Goal: Task Accomplishment & Management: Complete application form

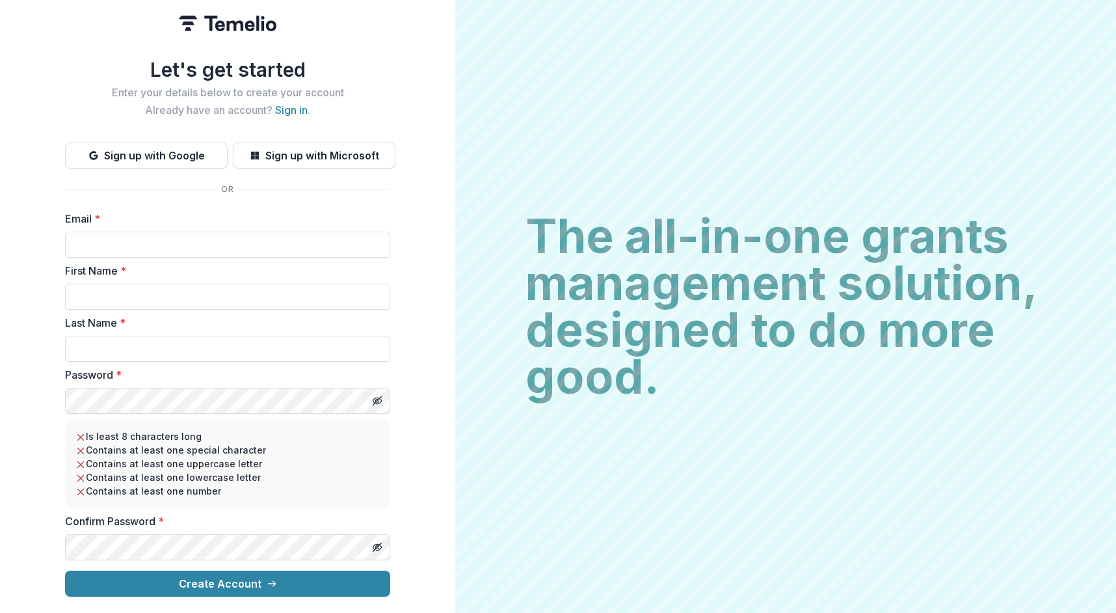
click at [406, 408] on div "Let's get started Enter your details below to create your account Already have …" at bounding box center [227, 306] width 455 height 613
click at [296, 108] on link "Sign in" at bounding box center [291, 109] width 33 height 13
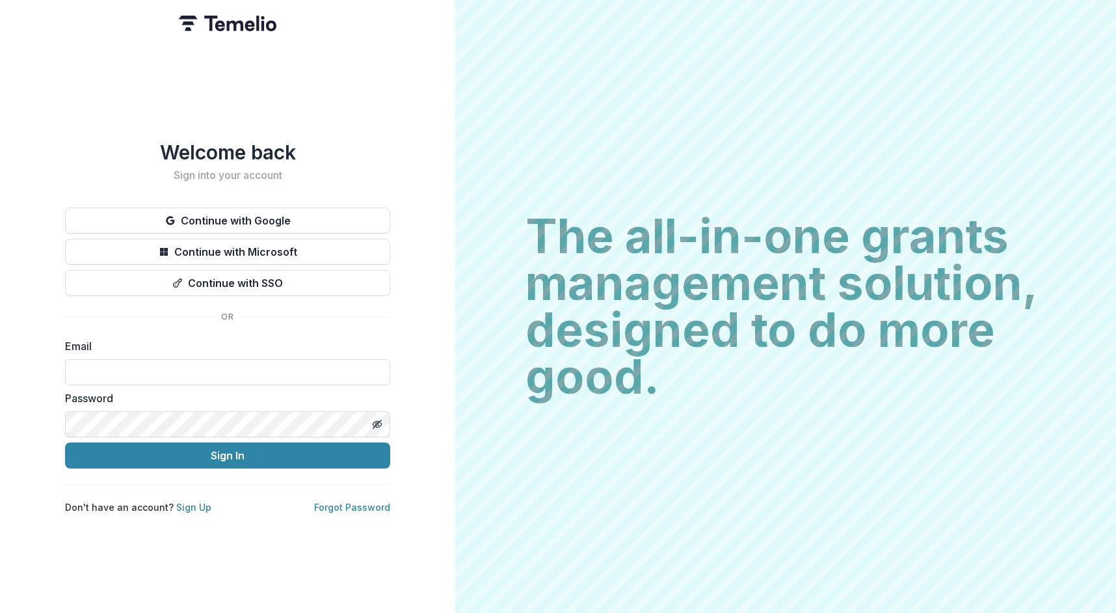
type input "**********"
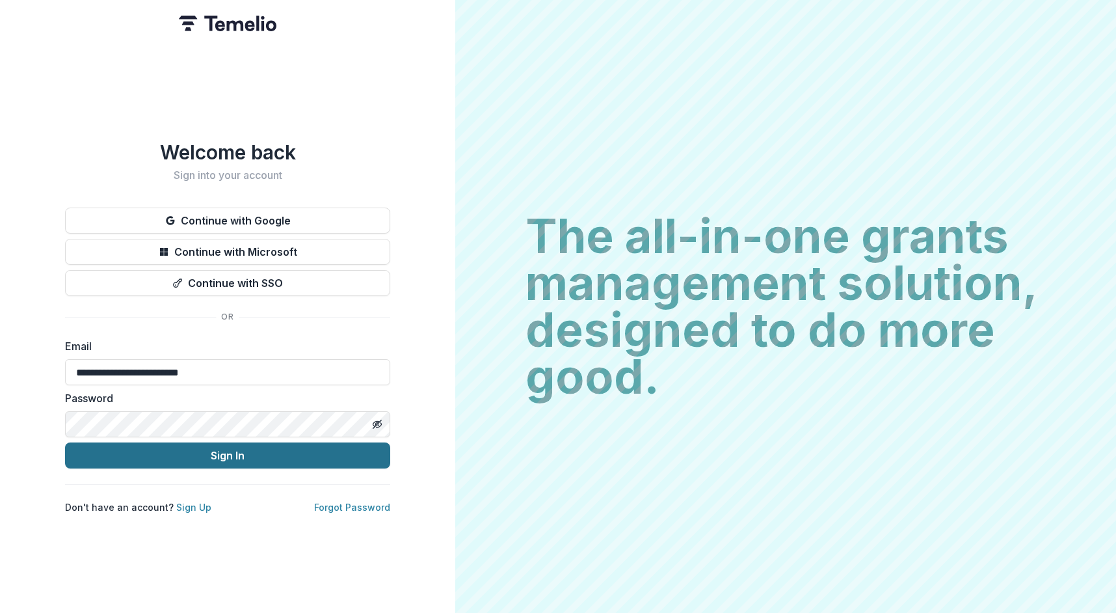
click at [176, 447] on button "Sign In" at bounding box center [227, 455] width 325 height 26
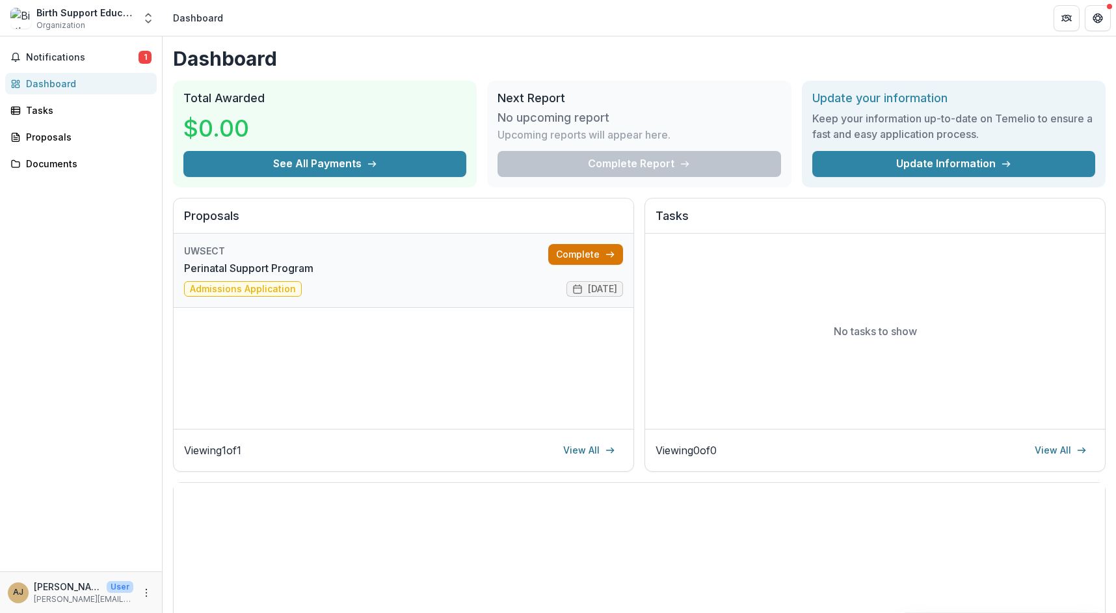
click at [591, 252] on link "Complete" at bounding box center [585, 254] width 75 height 21
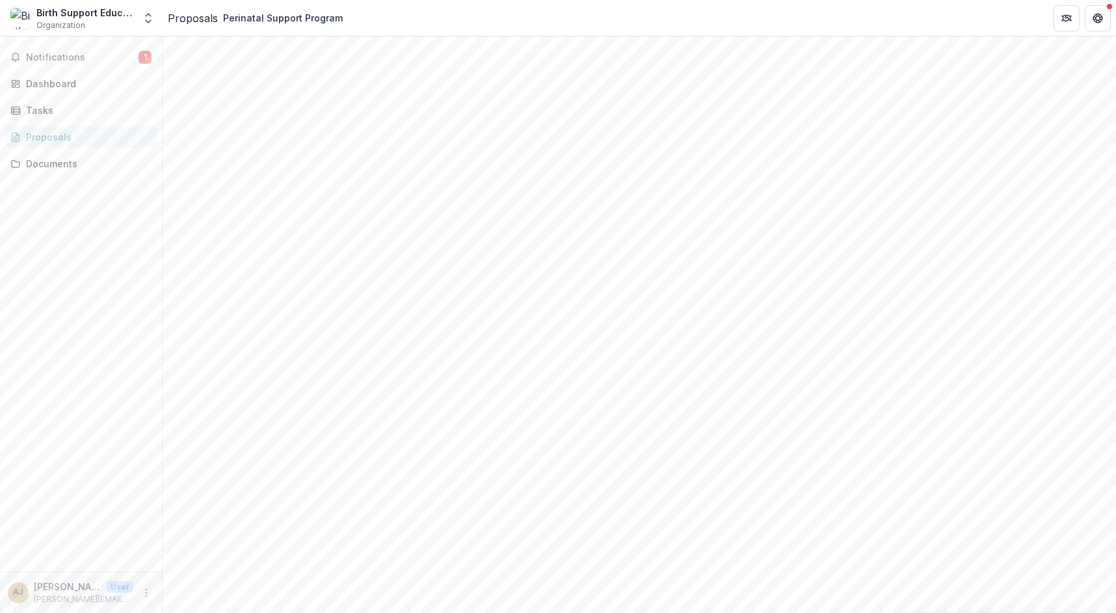
scroll to position [228, 0]
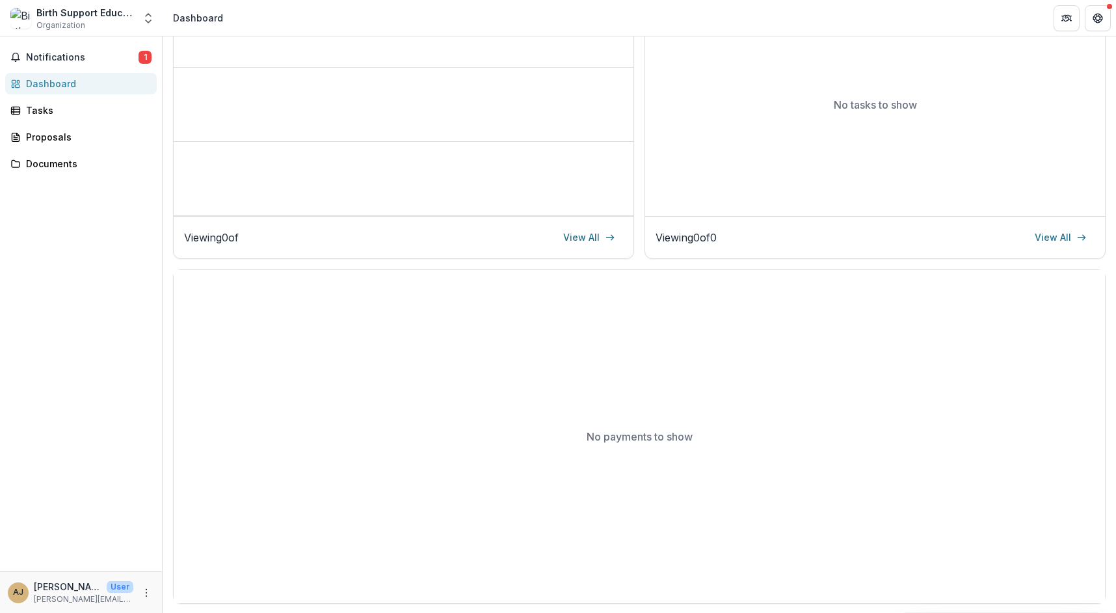
scroll to position [213, 0]
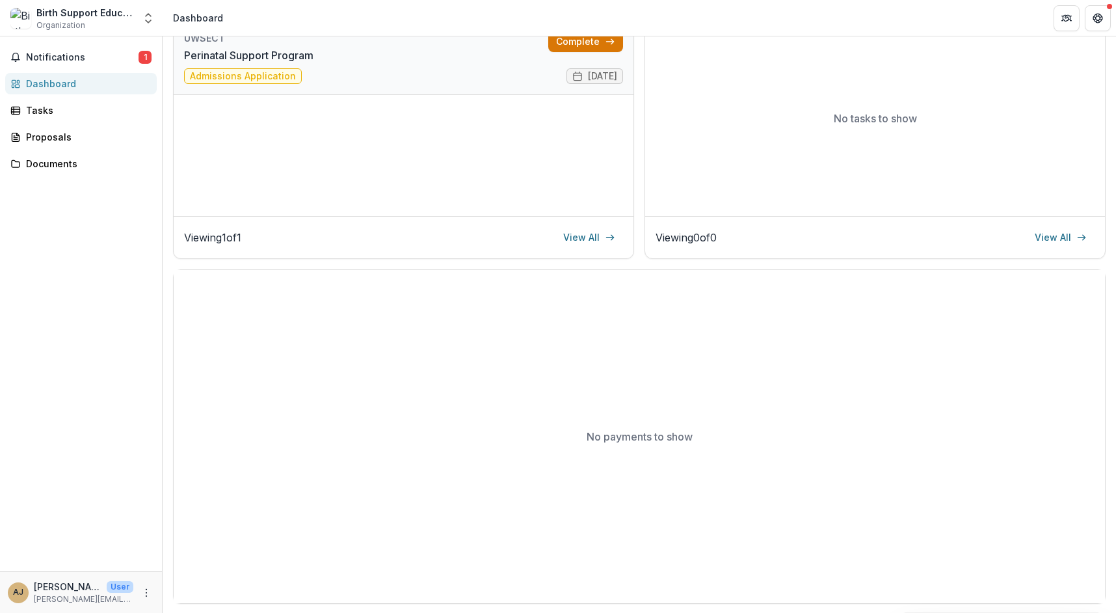
click at [594, 43] on link "Complete" at bounding box center [585, 41] width 75 height 21
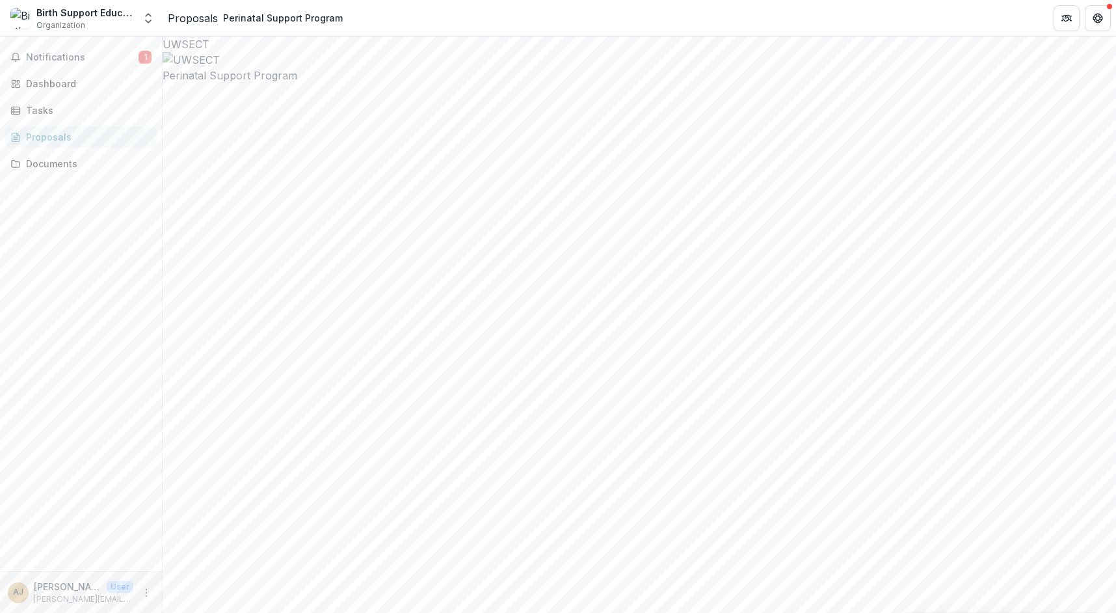
drag, startPoint x: 780, startPoint y: 436, endPoint x: 777, endPoint y: 427, distance: 10.1
type input "********"
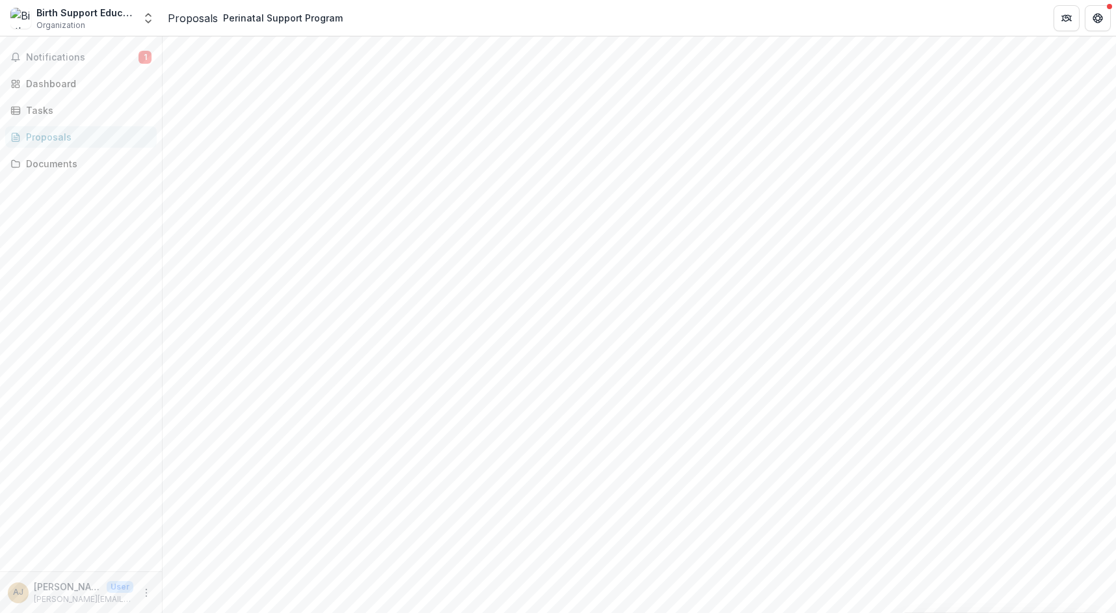
scroll to position [0, 0]
drag, startPoint x: 310, startPoint y: 367, endPoint x: 647, endPoint y: 421, distance: 341.8
paste textarea "**********"
drag, startPoint x: 325, startPoint y: 366, endPoint x: 295, endPoint y: 366, distance: 29.9
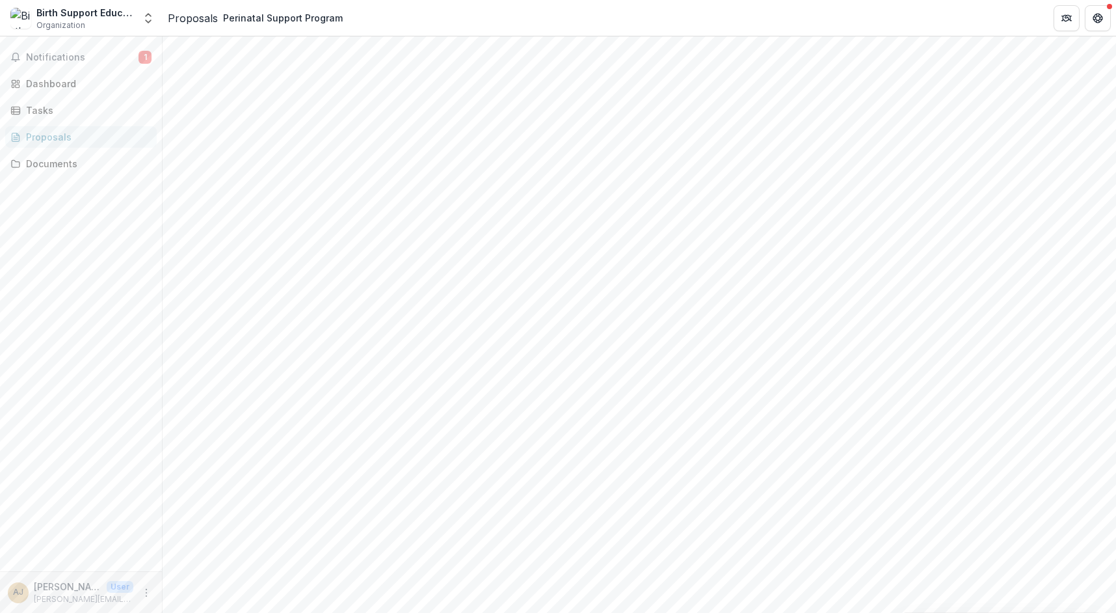
drag, startPoint x: 328, startPoint y: 367, endPoint x: 294, endPoint y: 364, distance: 34.7
paste textarea "**********"
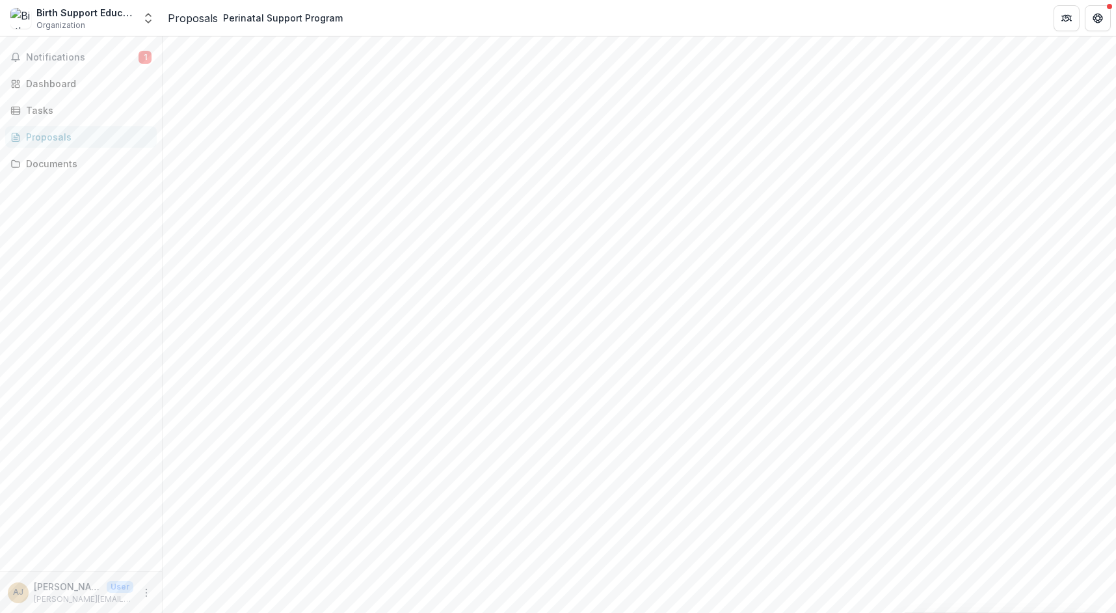
paste textarea "**********"
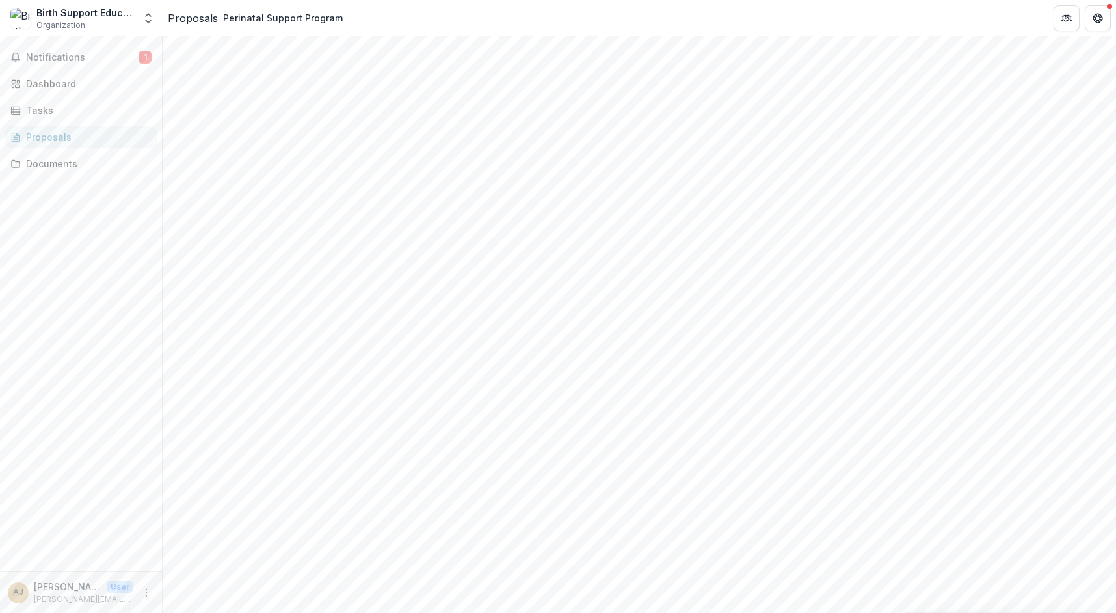
scroll to position [217, 0]
paste textarea "**********"
click at [579, 403] on div "strengthen its" at bounding box center [576, 416] width 265 height 27
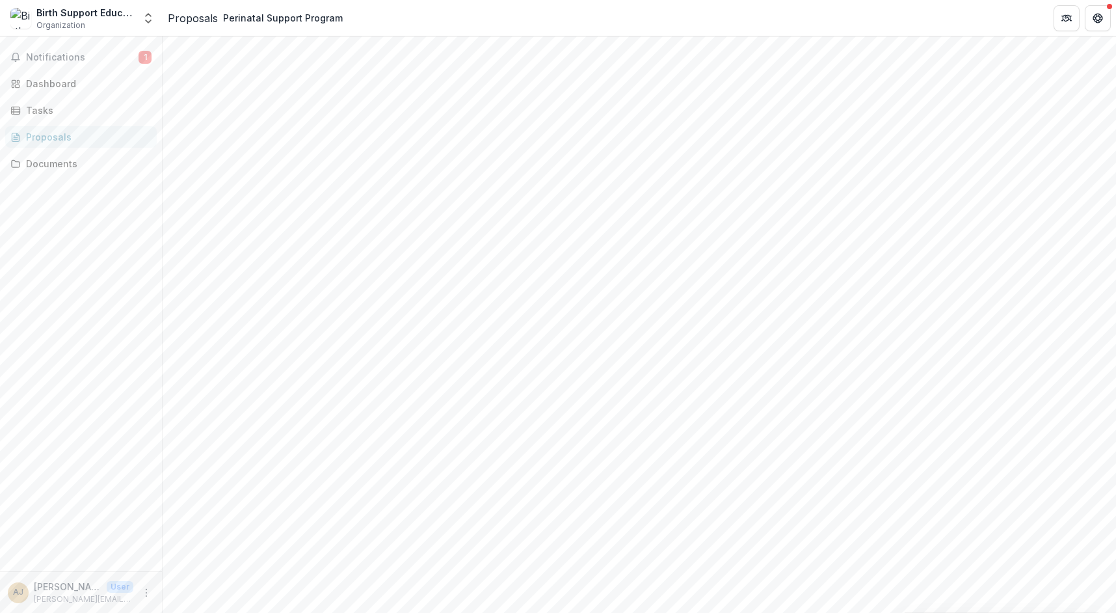
drag, startPoint x: 830, startPoint y: 421, endPoint x: 818, endPoint y: 420, distance: 12.4
type textarea "**********"
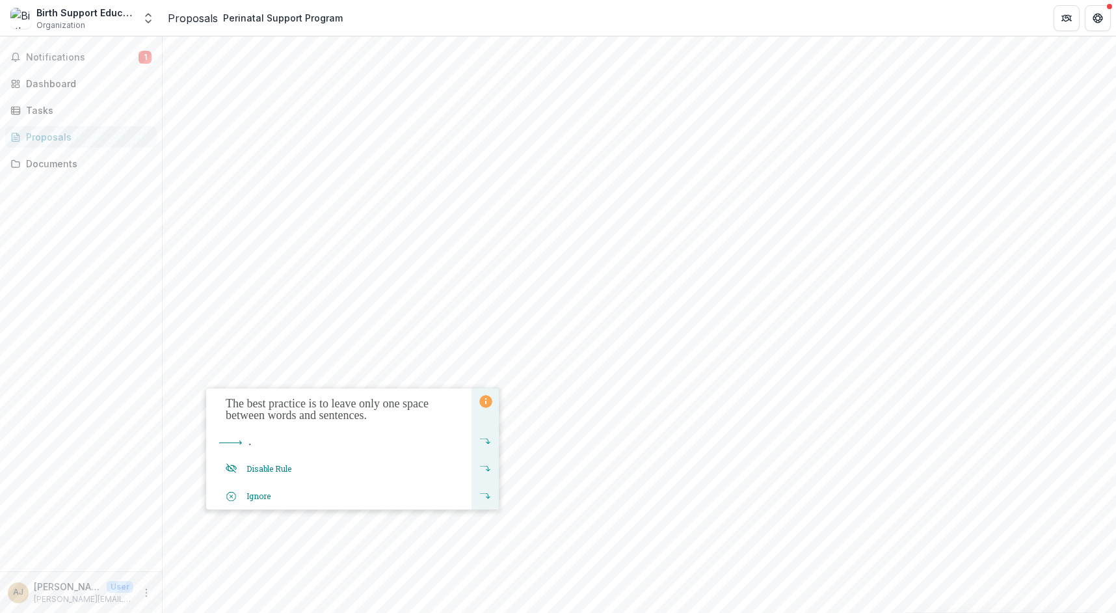
drag, startPoint x: 359, startPoint y: 423, endPoint x: 394, endPoint y: 410, distance: 37.5
click at [359, 423] on div "The best practice is to leave only one space between words and sentences." at bounding box center [338, 407] width 265 height 39
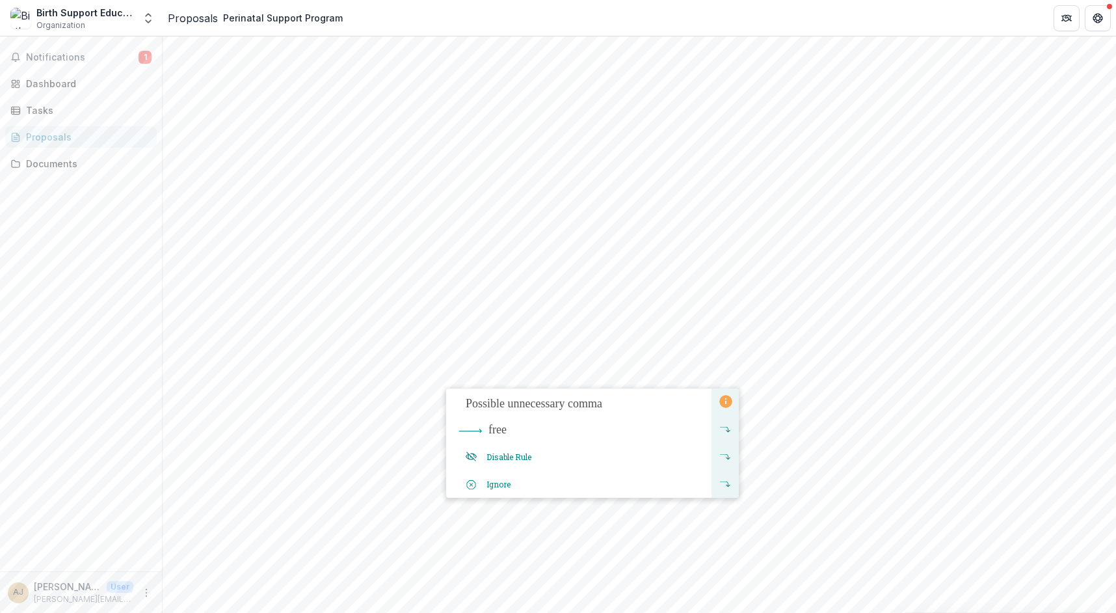
click at [596, 414] on div "Possible unnecessary comma" at bounding box center [578, 401] width 265 height 27
drag, startPoint x: 781, startPoint y: 514, endPoint x: 787, endPoint y: 535, distance: 22.2
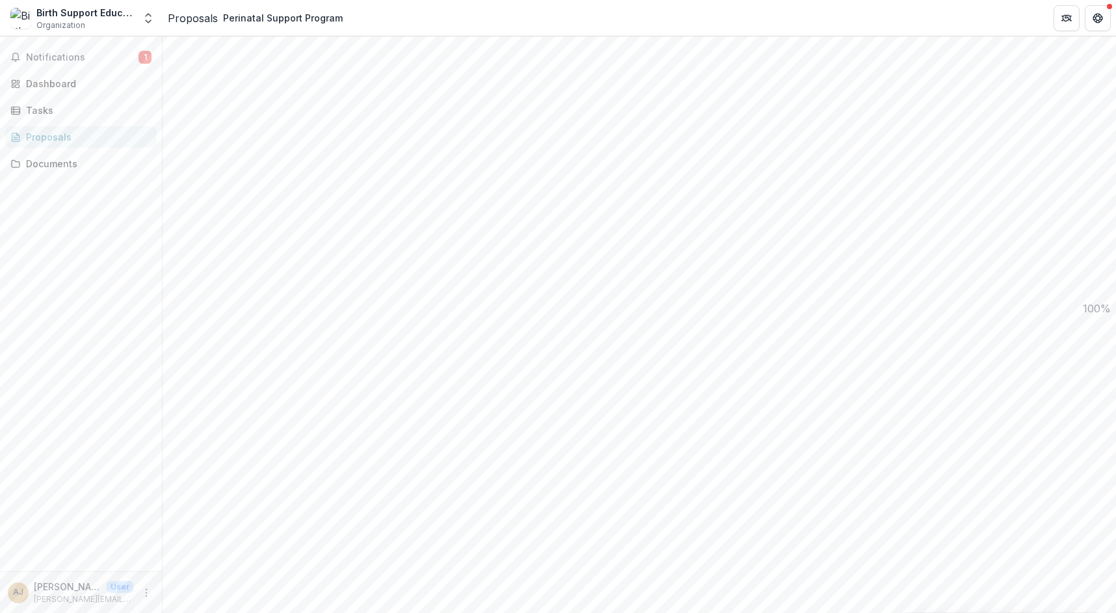
drag, startPoint x: 352, startPoint y: 490, endPoint x: 345, endPoint y: 490, distance: 7.2
drag, startPoint x: 353, startPoint y: 488, endPoint x: 295, endPoint y: 488, distance: 57.9
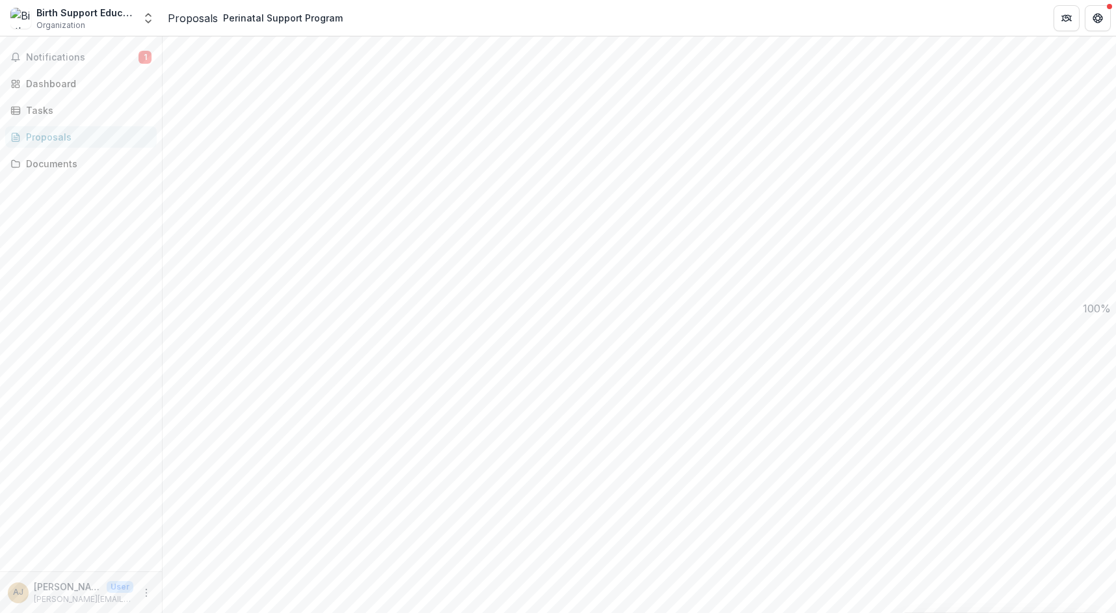
drag, startPoint x: 420, startPoint y: 485, endPoint x: 291, endPoint y: 483, distance: 128.8
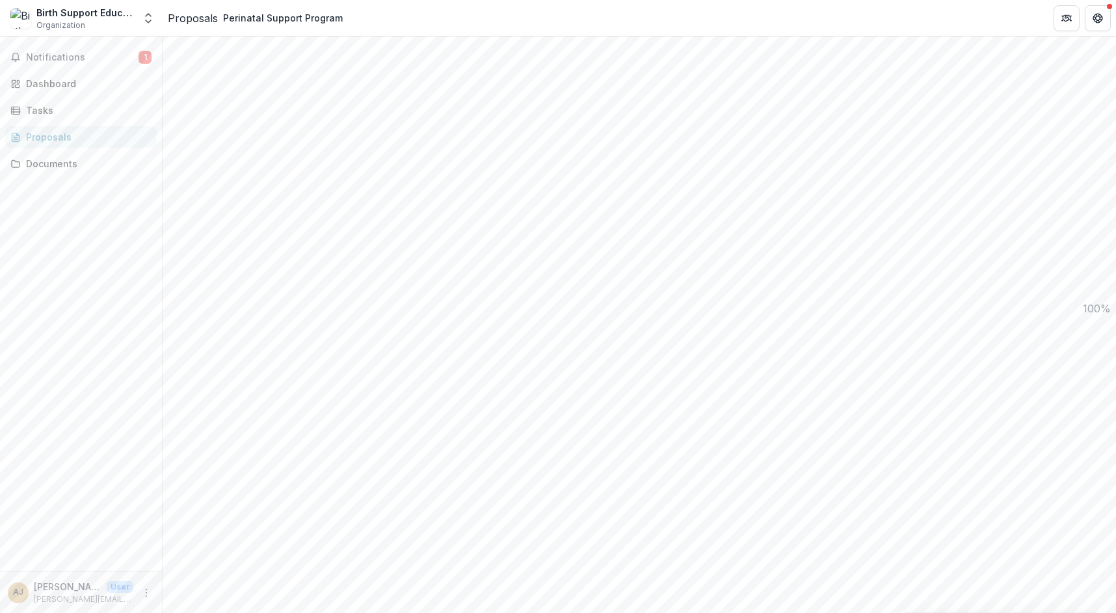
drag, startPoint x: 445, startPoint y: 490, endPoint x: 396, endPoint y: 491, distance: 49.4
type textarea "**********"
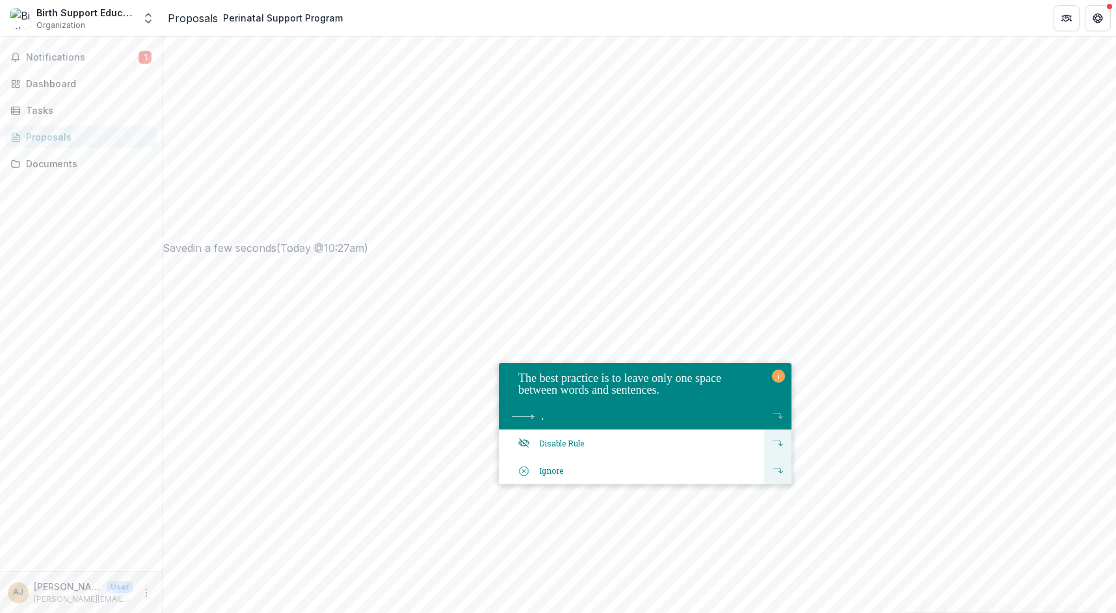
click at [555, 412] on div "." at bounding box center [631, 415] width 265 height 27
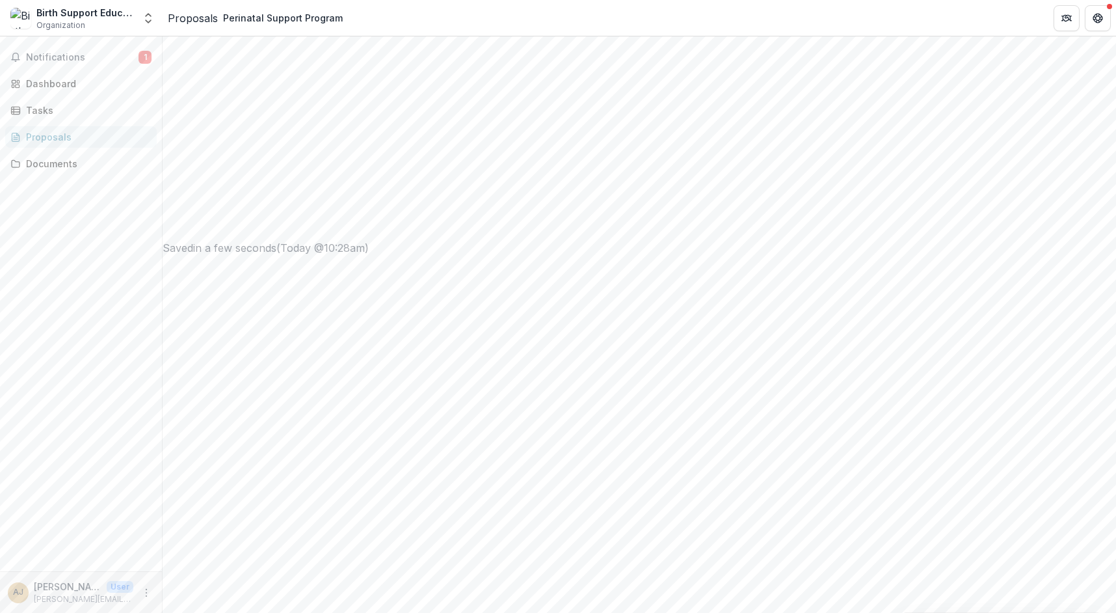
drag, startPoint x: 637, startPoint y: 483, endPoint x: 592, endPoint y: 484, distance: 45.5
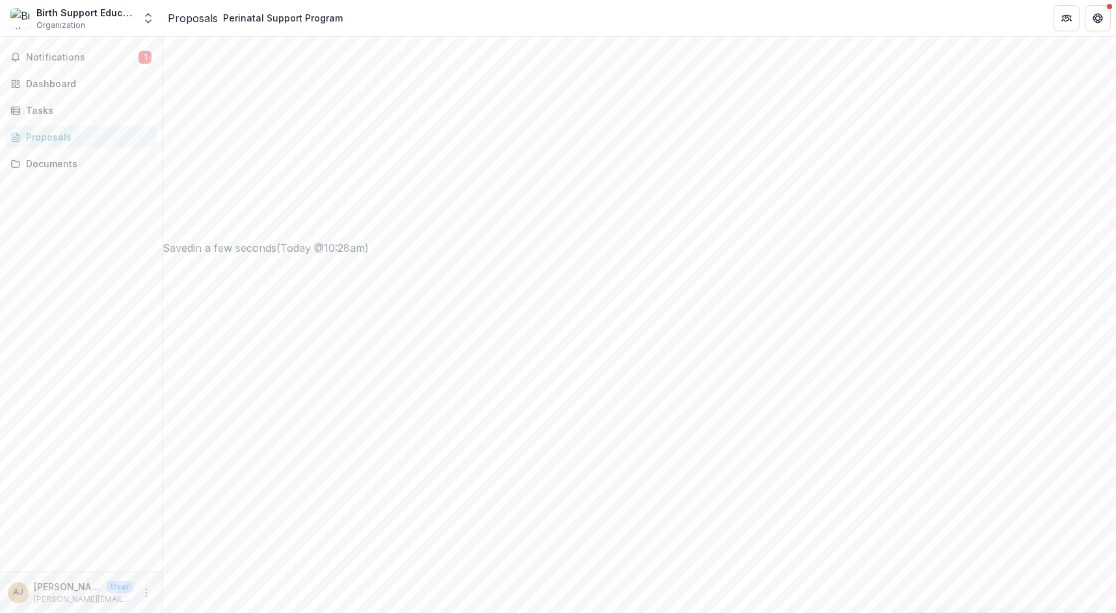
drag, startPoint x: 531, startPoint y: 499, endPoint x: 508, endPoint y: 499, distance: 23.4
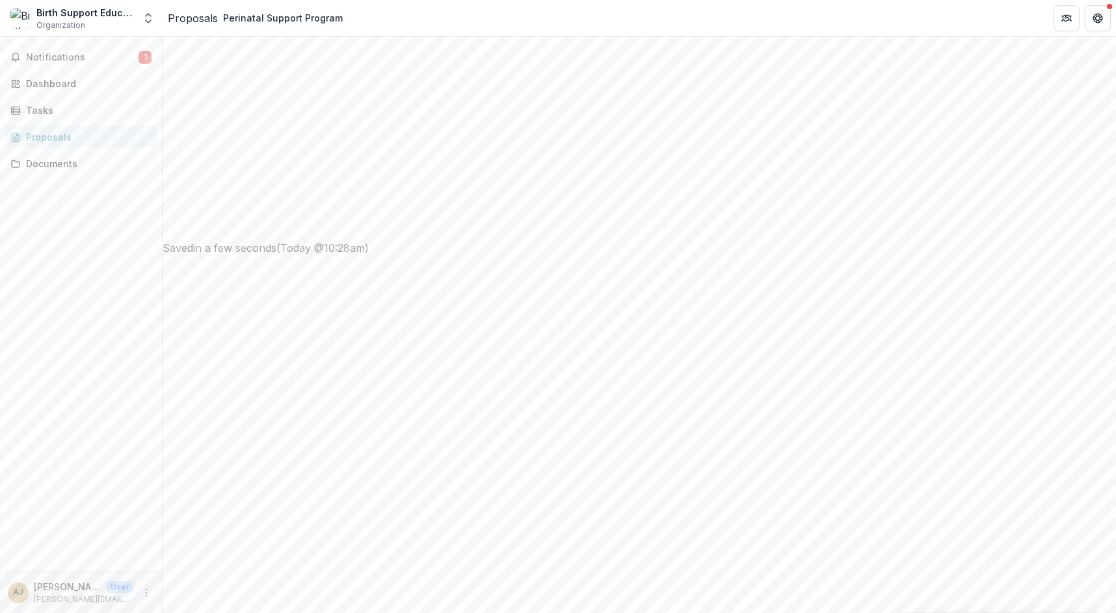
drag, startPoint x: 618, startPoint y: 500, endPoint x: 639, endPoint y: 498, distance: 20.3
drag, startPoint x: 470, startPoint y: 489, endPoint x: 287, endPoint y: 451, distance: 187.4
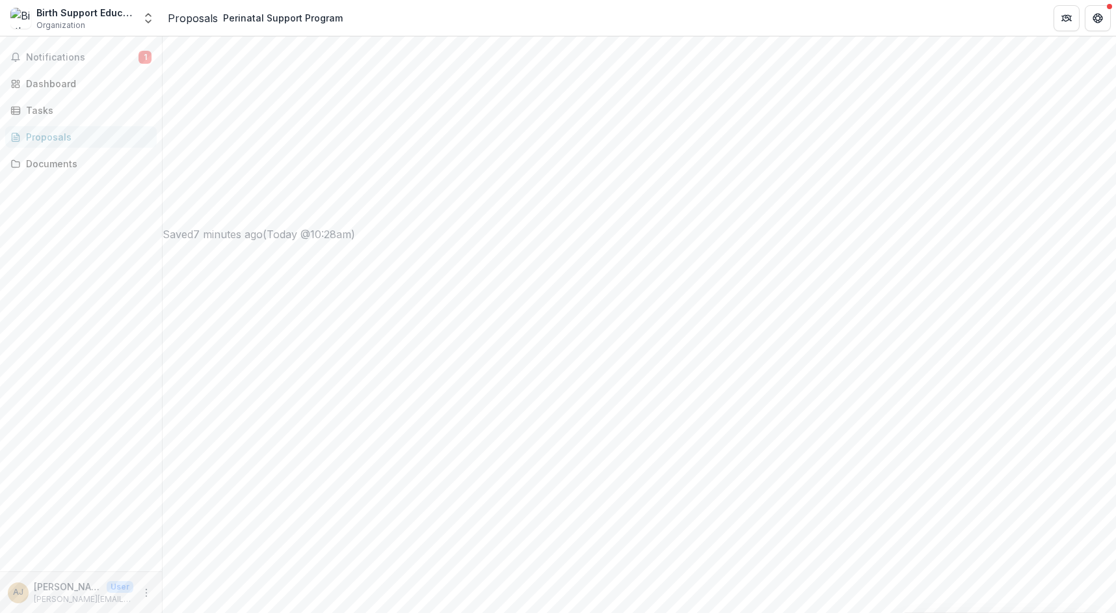
drag, startPoint x: 345, startPoint y: 386, endPoint x: 362, endPoint y: 401, distance: 22.5
drag, startPoint x: 367, startPoint y: 414, endPoint x: 273, endPoint y: 380, distance: 99.4
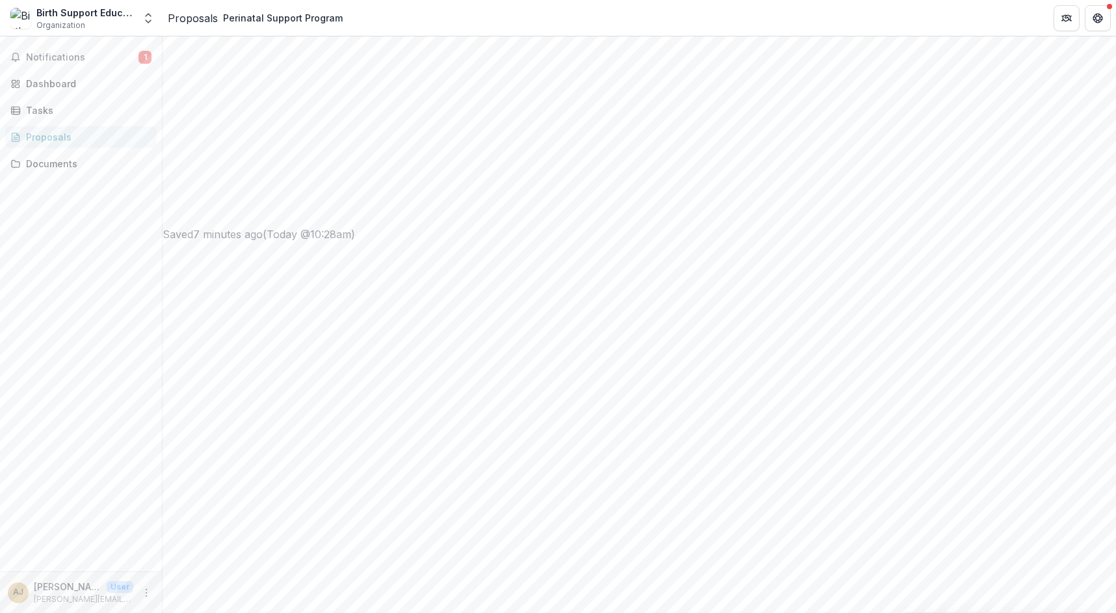
copy p "Describe your organization's experience evaluating and tracking program outcome…"
drag, startPoint x: 326, startPoint y: 476, endPoint x: 313, endPoint y: 468, distance: 15.7
paste textarea "**********"
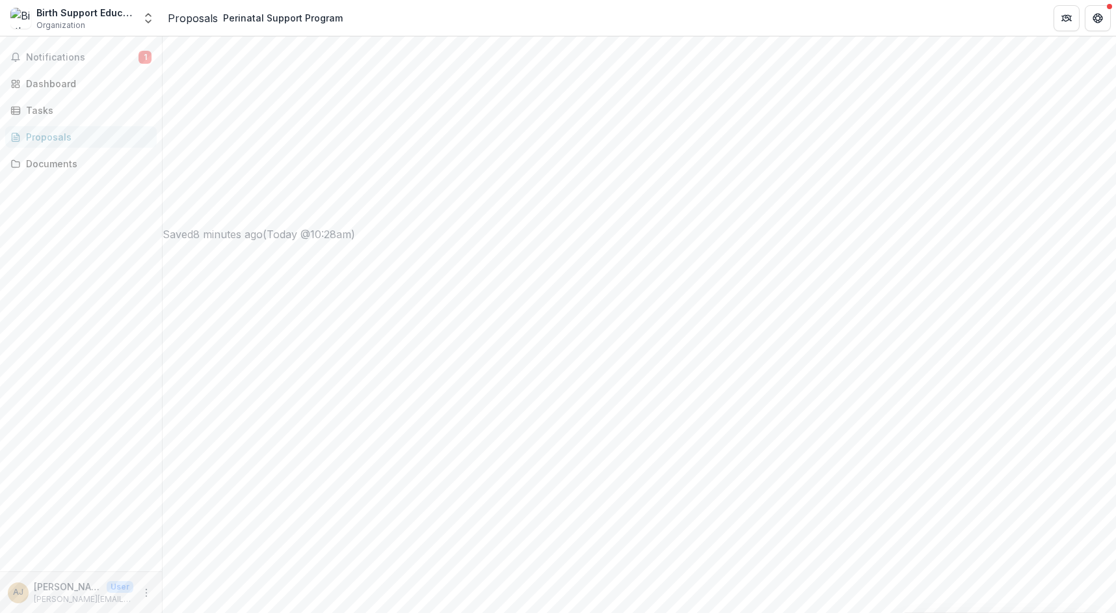
scroll to position [333, 0]
type textarea "**********"
drag, startPoint x: 1111, startPoint y: 496, endPoint x: 1115, endPoint y: 480, distance: 16.7
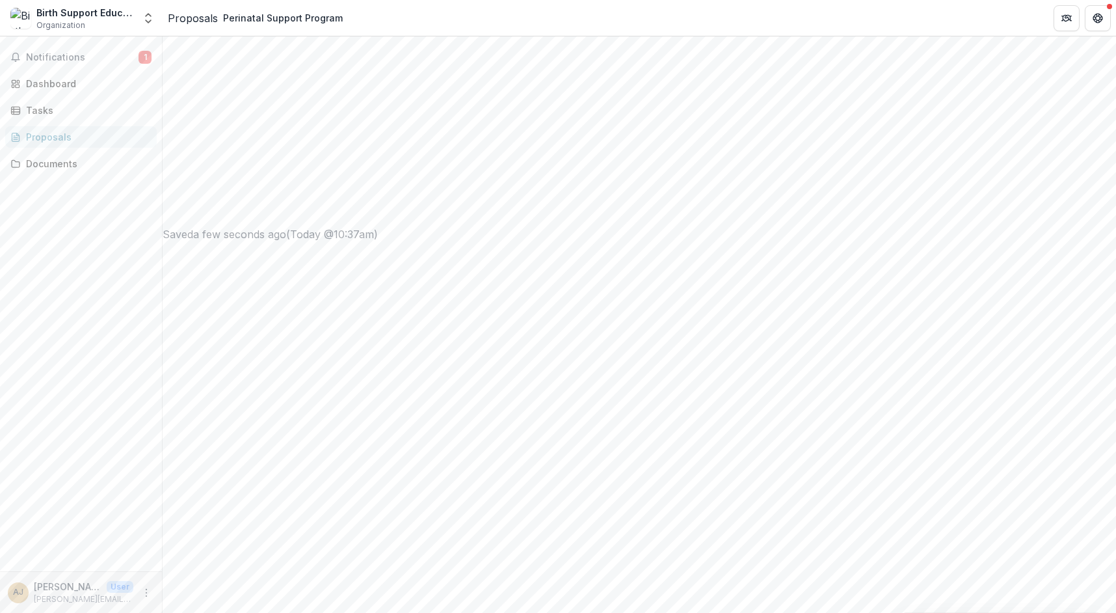
click at [1113, 479] on div "**********" at bounding box center [639, 324] width 953 height 576
type input "********"
drag, startPoint x: 1111, startPoint y: 324, endPoint x: 1102, endPoint y: 469, distance: 145.3
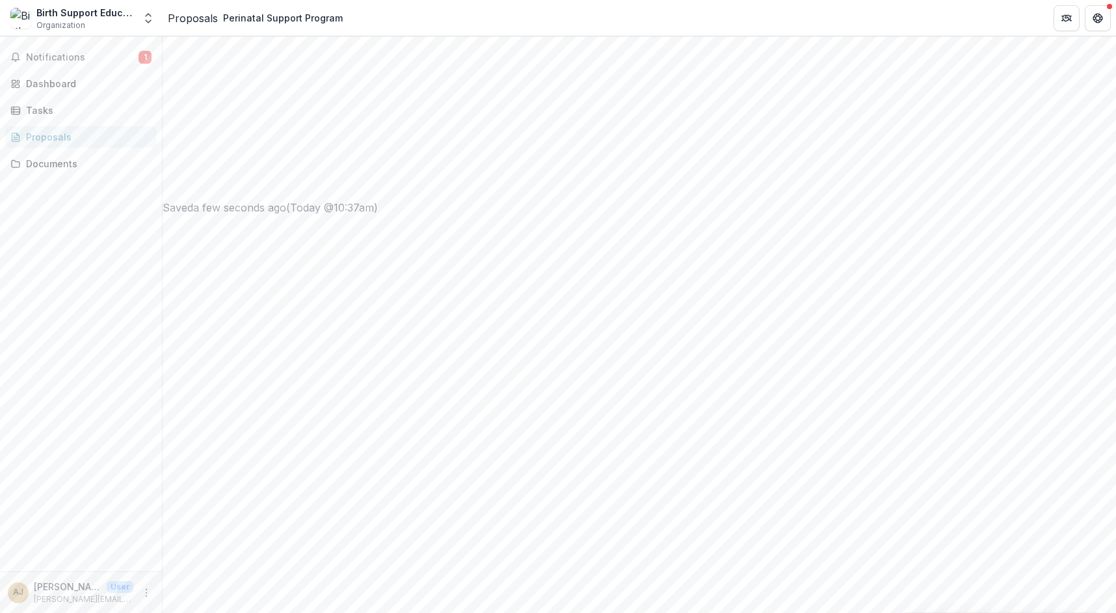
drag, startPoint x: 1111, startPoint y: 401, endPoint x: 1094, endPoint y: 484, distance: 84.4
drag, startPoint x: 300, startPoint y: 90, endPoint x: 440, endPoint y: 101, distance: 140.3
drag, startPoint x: 308, startPoint y: 280, endPoint x: 382, endPoint y: 295, distance: 75.5
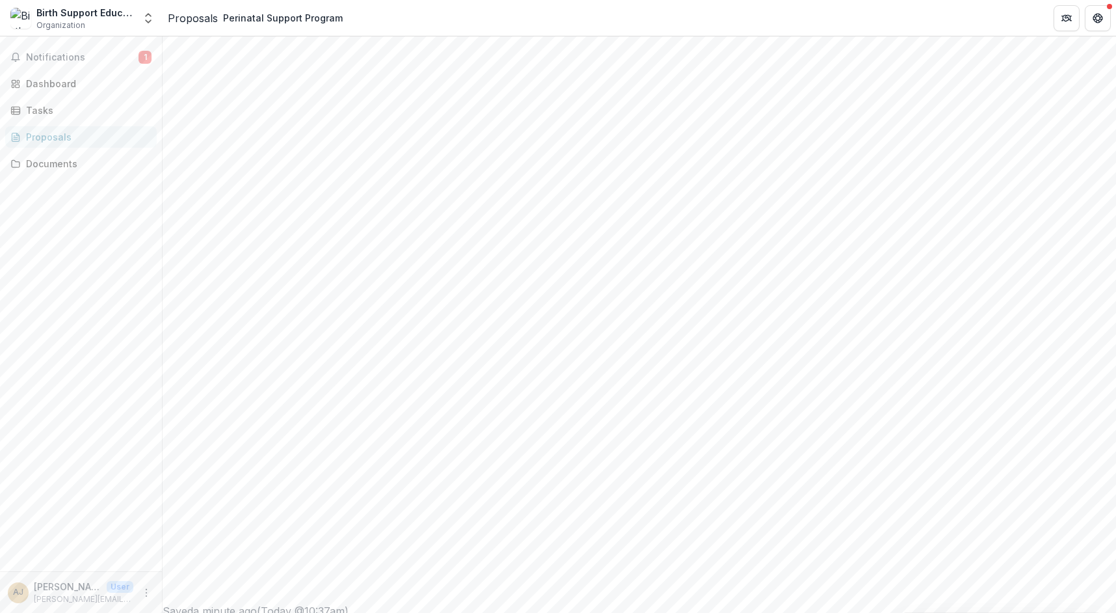
copy div "What service(s) does the program provide? Describe the frequency and availaibil…"
drag, startPoint x: 310, startPoint y: 313, endPoint x: 520, endPoint y: 331, distance: 210.2
drag, startPoint x: 359, startPoint y: 325, endPoint x: 367, endPoint y: 324, distance: 7.8
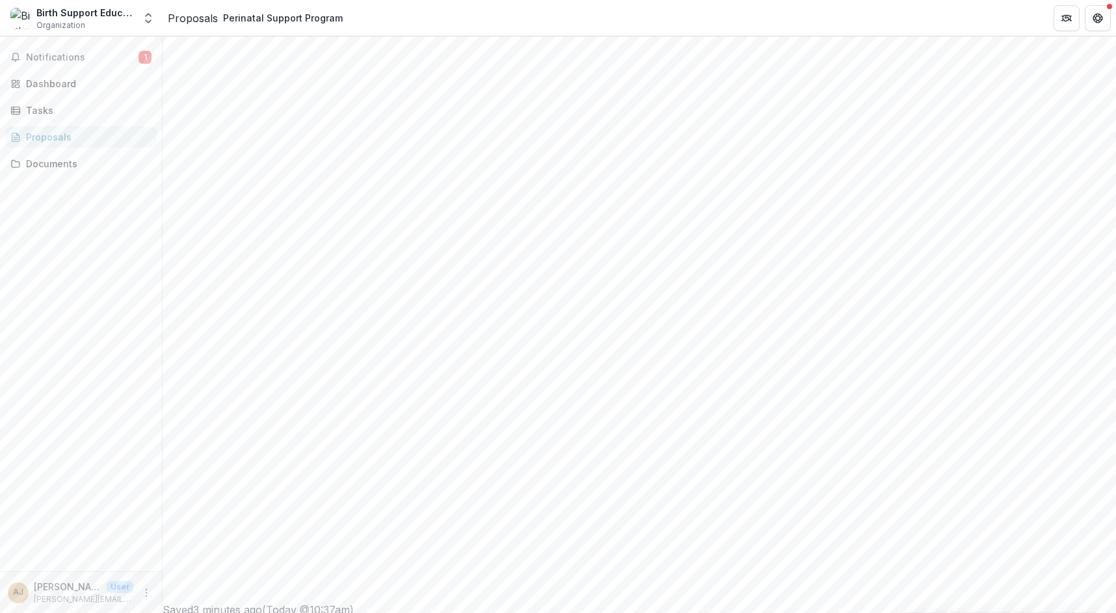
drag, startPoint x: 474, startPoint y: 338, endPoint x: 268, endPoint y: 286, distance: 212.6
paste textarea "**********"
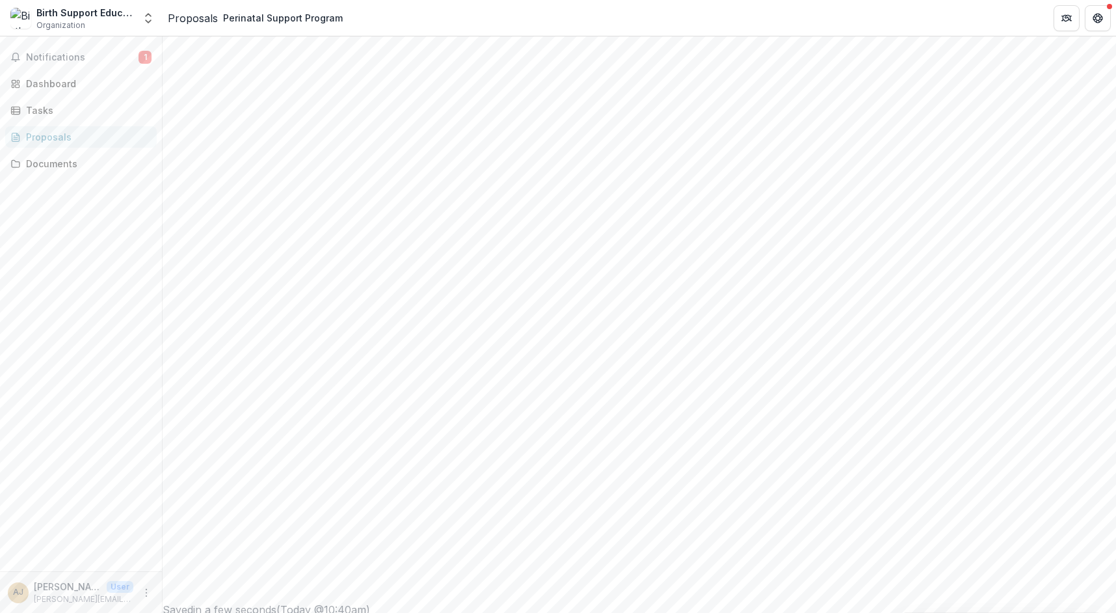
scroll to position [366, 0]
drag, startPoint x: 567, startPoint y: 322, endPoint x: 588, endPoint y: 319, distance: 21.0
drag, startPoint x: 423, startPoint y: 310, endPoint x: 278, endPoint y: 303, distance: 145.2
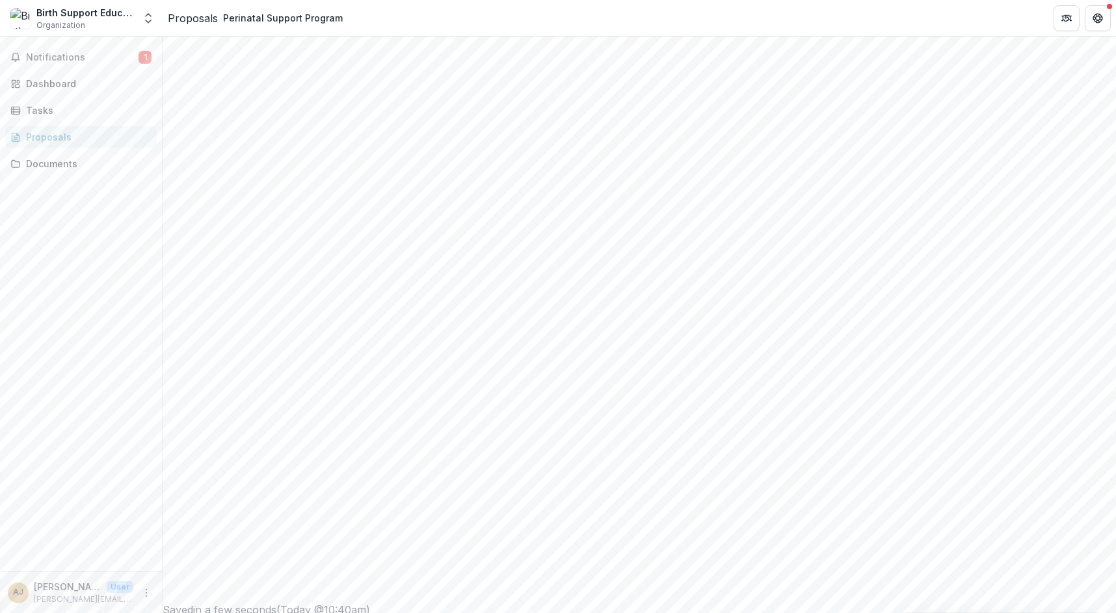
drag, startPoint x: 555, startPoint y: 325, endPoint x: 621, endPoint y: 325, distance: 66.3
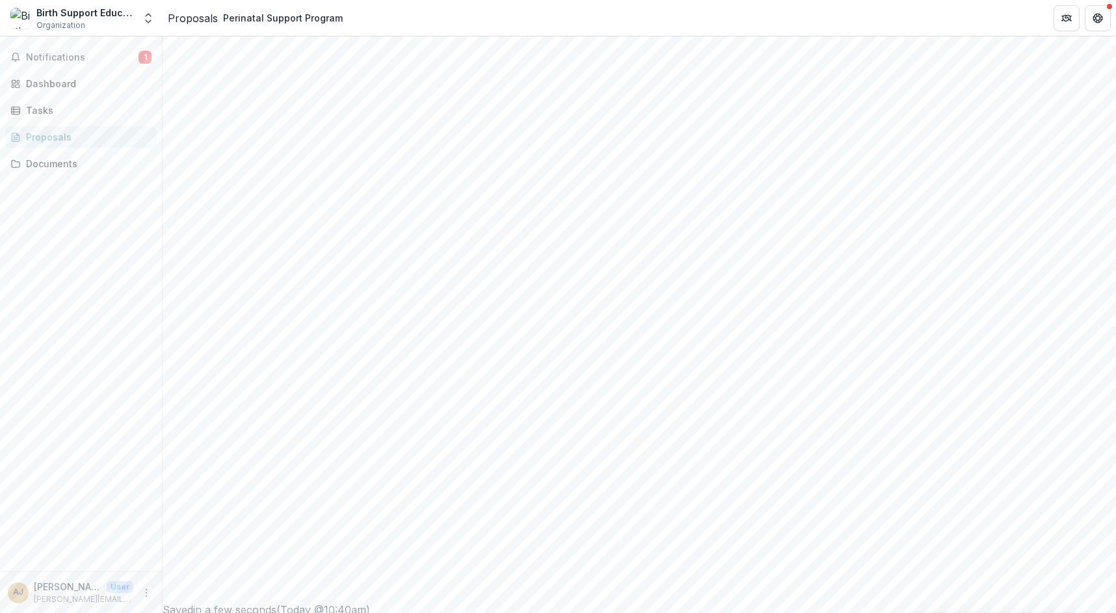
drag, startPoint x: 633, startPoint y: 325, endPoint x: 406, endPoint y: 338, distance: 228.0
drag, startPoint x: 436, startPoint y: 325, endPoint x: 368, endPoint y: 324, distance: 67.6
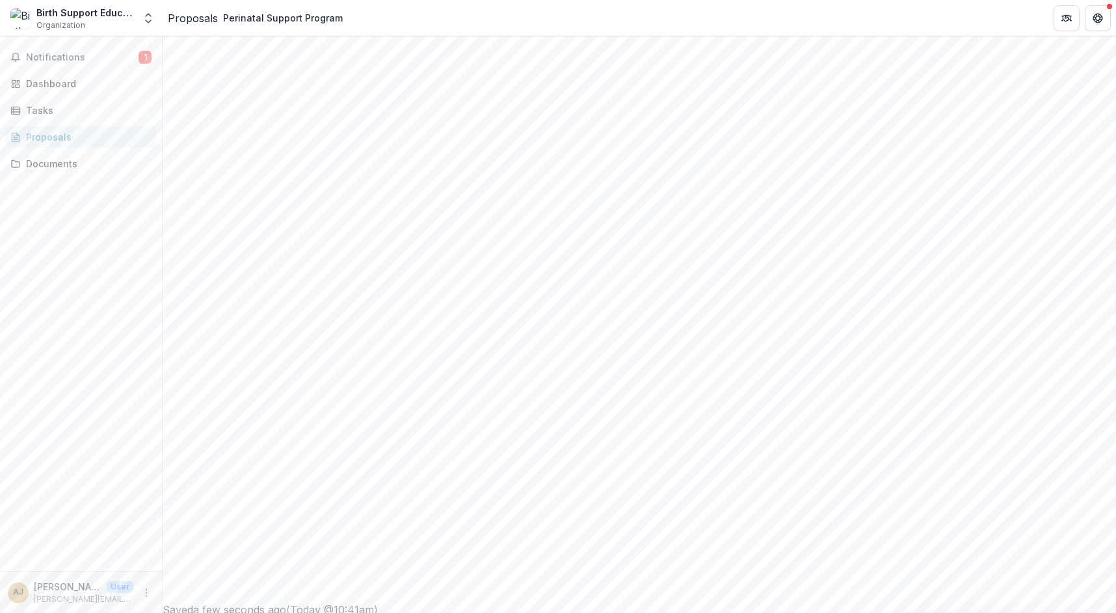
drag, startPoint x: 405, startPoint y: 339, endPoint x: 309, endPoint y: 339, distance: 95.6
drag, startPoint x: 436, startPoint y: 325, endPoint x: 406, endPoint y: 326, distance: 29.9
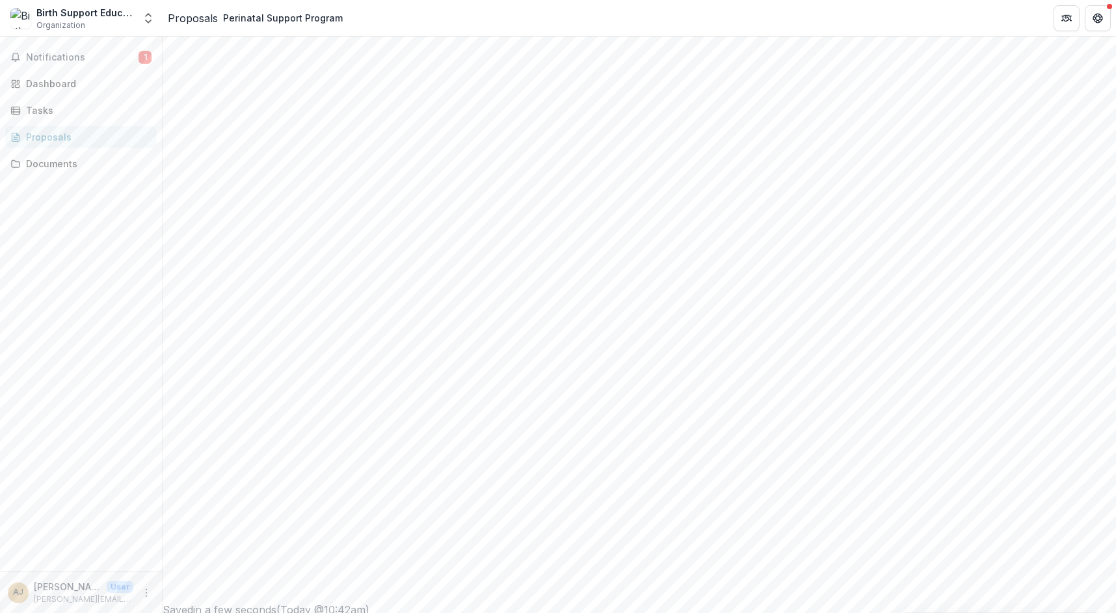
scroll to position [33, 0]
drag, startPoint x: 522, startPoint y: 325, endPoint x: 388, endPoint y: 325, distance: 134.0
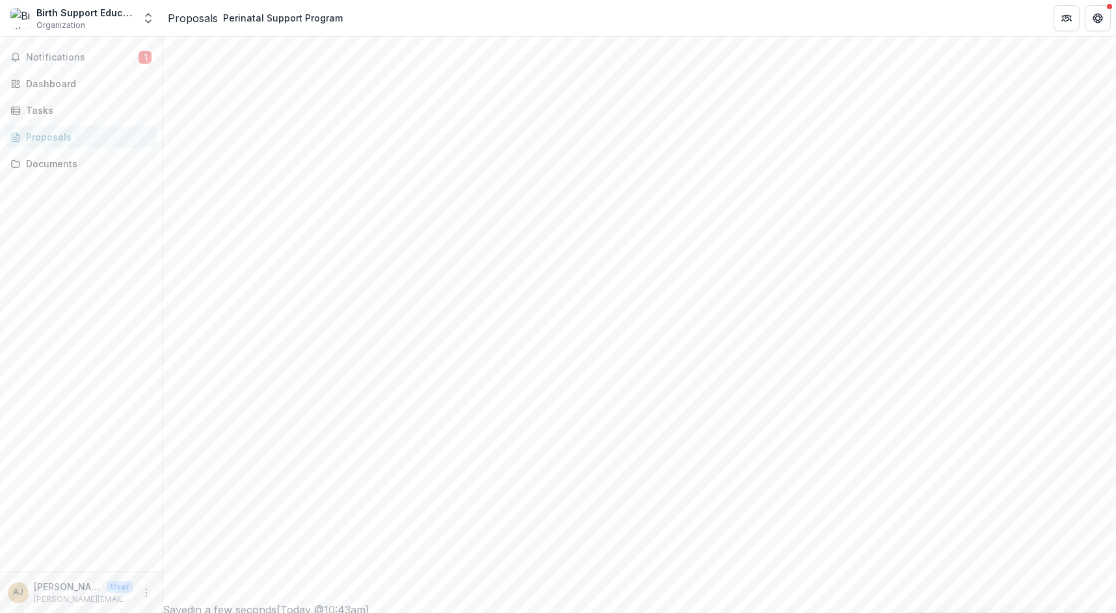
scroll to position [5, 0]
drag, startPoint x: 678, startPoint y: 323, endPoint x: 576, endPoint y: 332, distance: 101.8
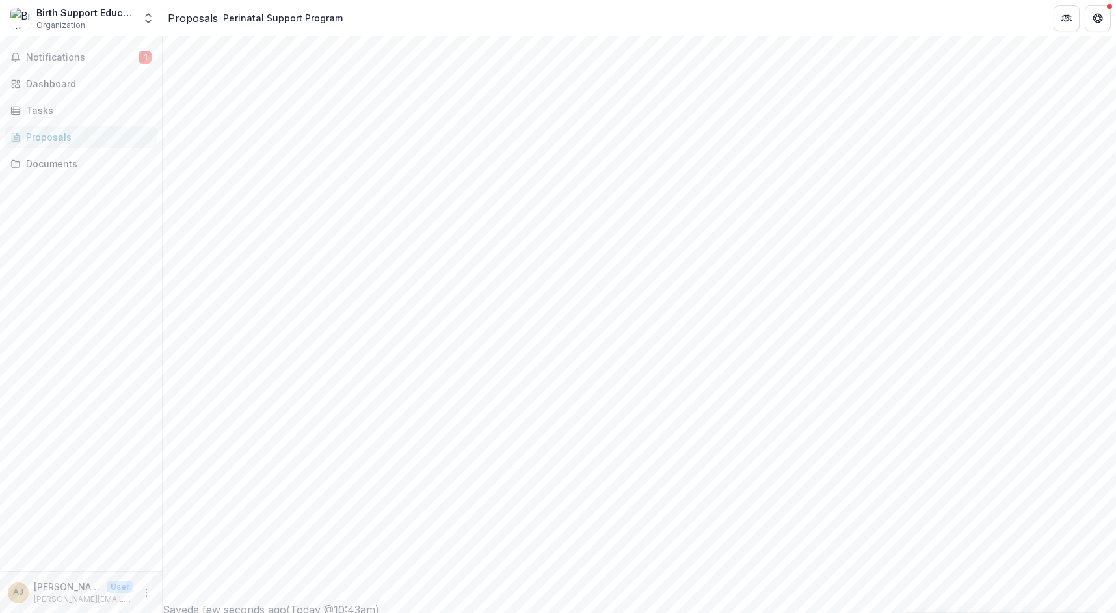
drag, startPoint x: 473, startPoint y: 332, endPoint x: 292, endPoint y: 328, distance: 180.8
type textarea "**********"
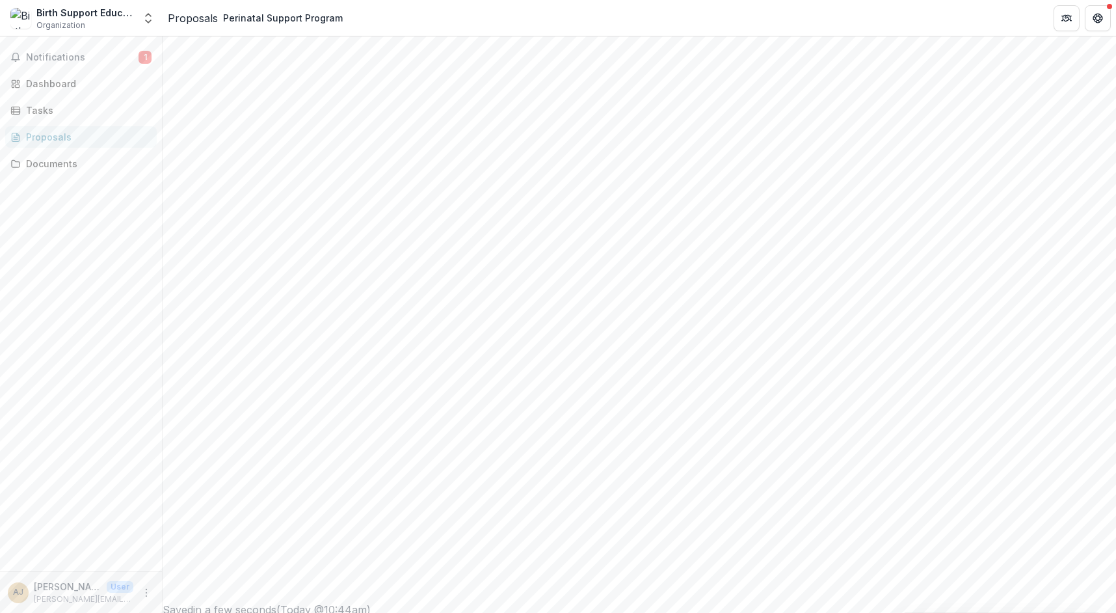
scroll to position [146, 0]
drag, startPoint x: 560, startPoint y: 374, endPoint x: 568, endPoint y: 376, distance: 8.0
drag, startPoint x: 1110, startPoint y: 351, endPoint x: 1110, endPoint y: 364, distance: 13.0
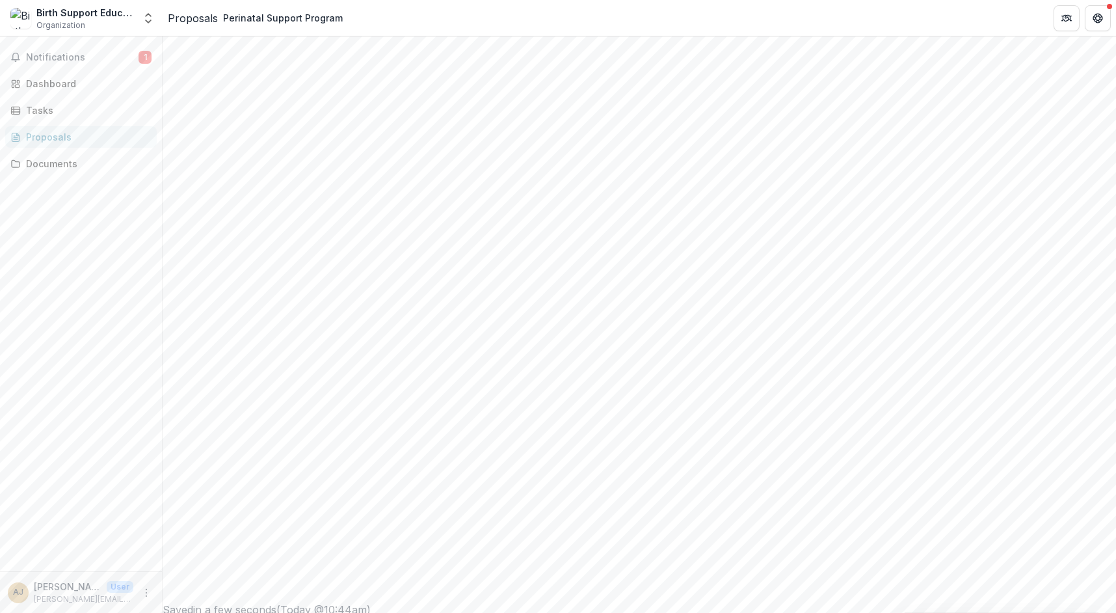
drag, startPoint x: 317, startPoint y: 408, endPoint x: 695, endPoint y: 408, distance: 377.9
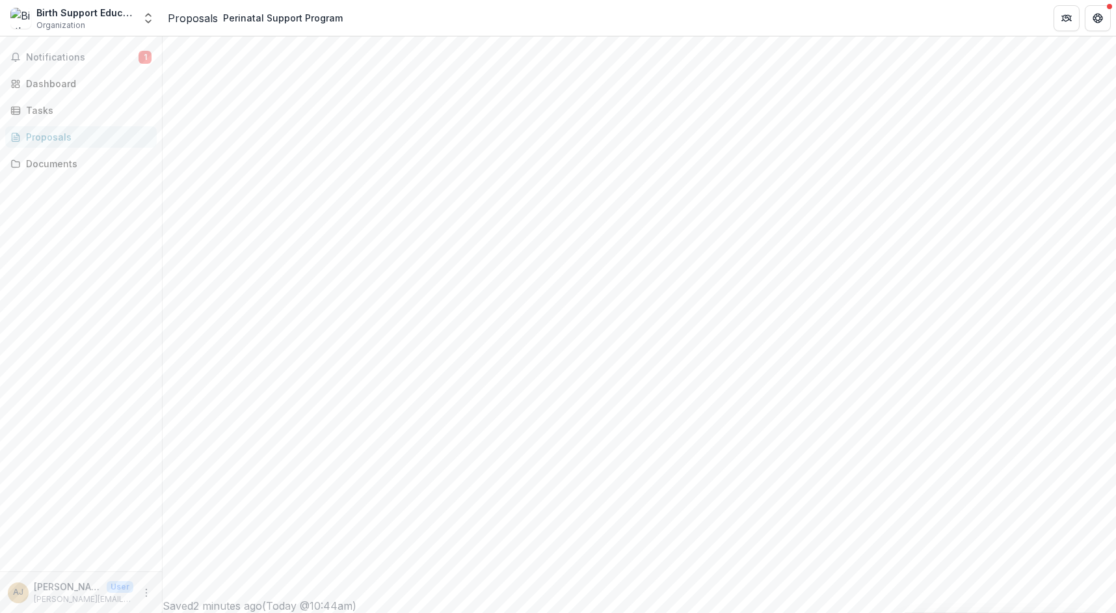
drag, startPoint x: 1108, startPoint y: 232, endPoint x: 1079, endPoint y: 196, distance: 46.2
drag, startPoint x: 1005, startPoint y: 233, endPoint x: 1046, endPoint y: 230, distance: 41.8
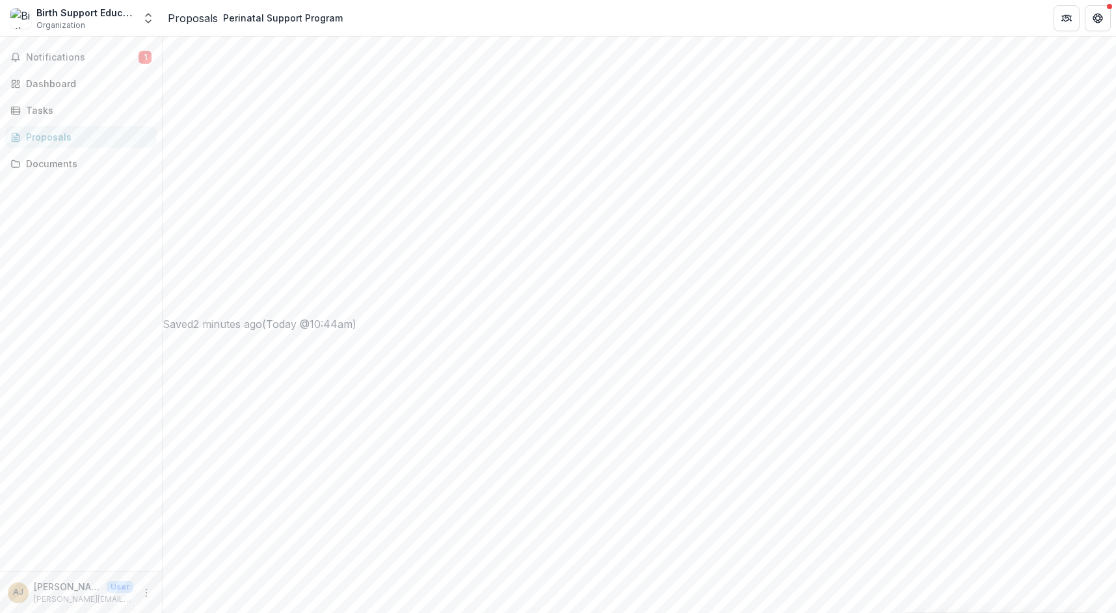
scroll to position [34, 0]
drag, startPoint x: 310, startPoint y: 150, endPoint x: 597, endPoint y: 158, distance: 287.6
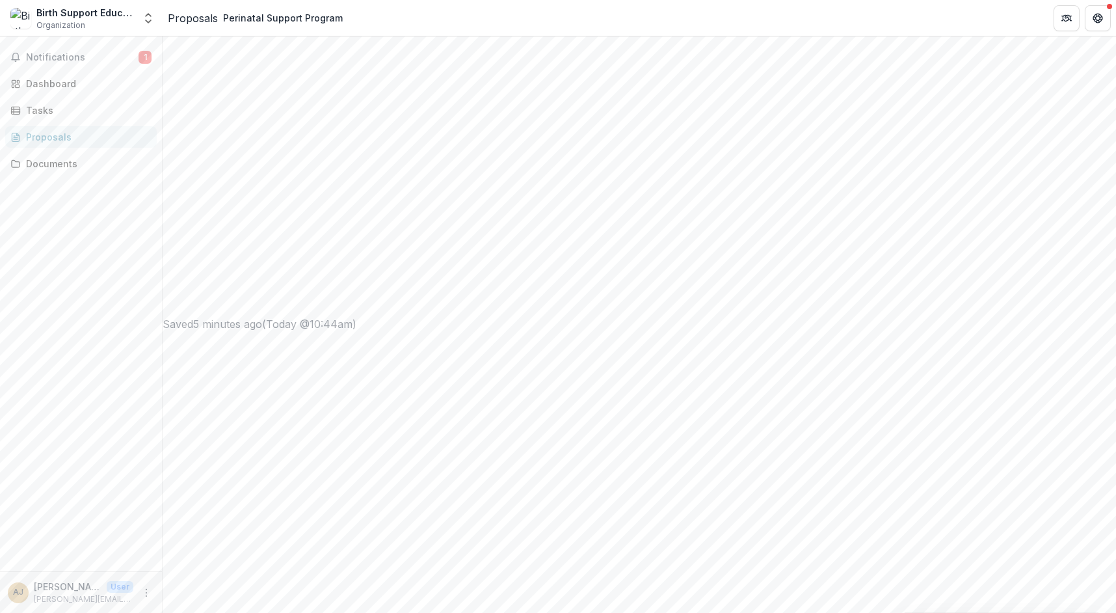
drag, startPoint x: 451, startPoint y: 172, endPoint x: 287, endPoint y: 125, distance: 170.6
paste textarea "**********"
type textarea "**********"
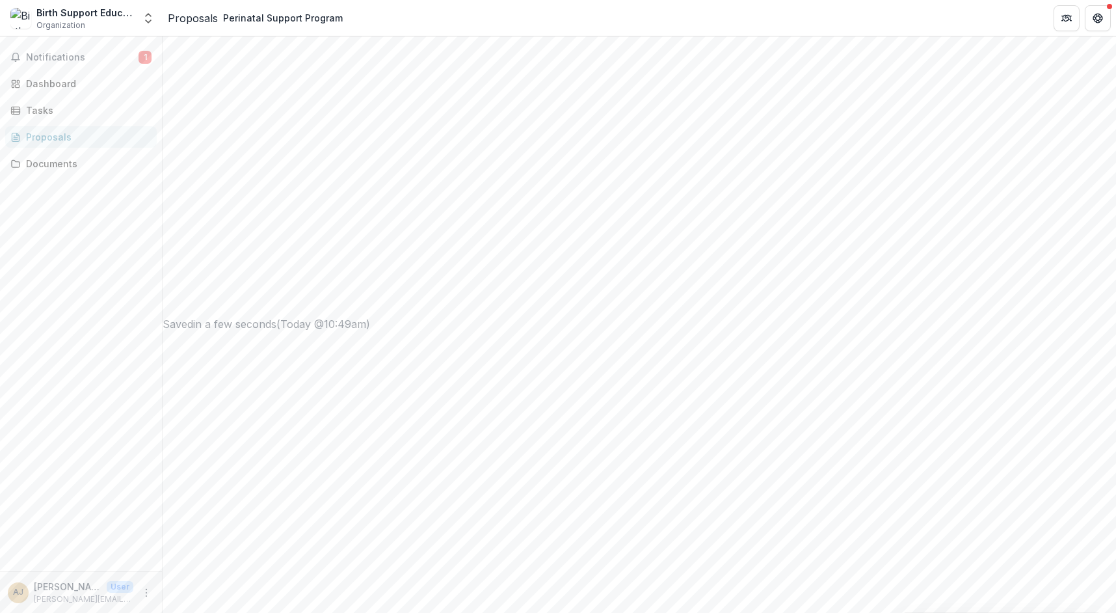
drag, startPoint x: 825, startPoint y: 338, endPoint x: 816, endPoint y: 332, distance: 10.5
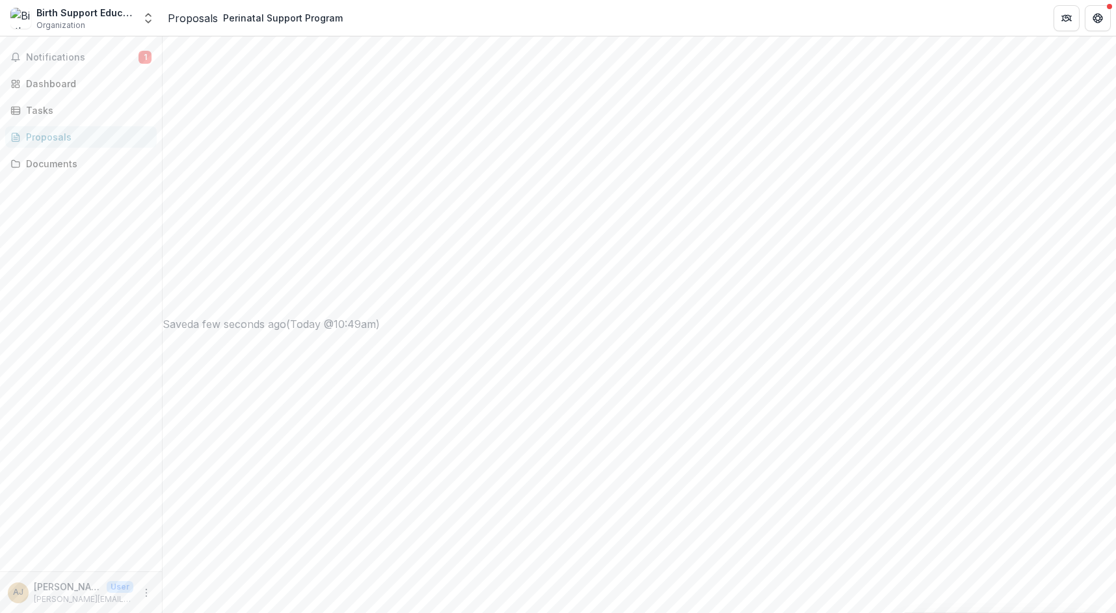
drag, startPoint x: 1110, startPoint y: 380, endPoint x: 1105, endPoint y: 416, distance: 36.1
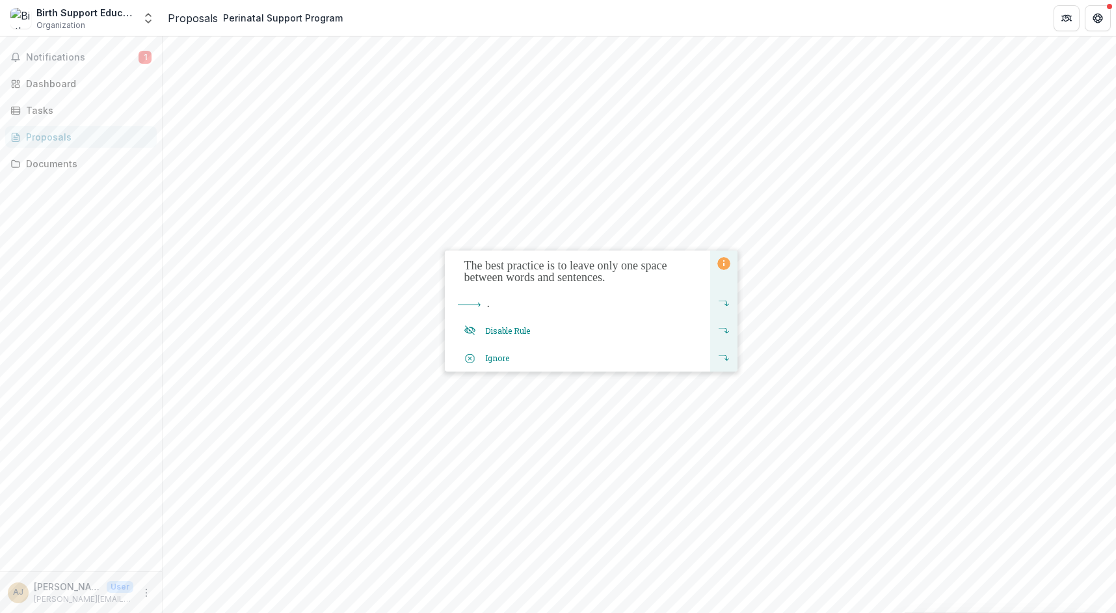
click at [605, 286] on div "The best practice is to leave only one space between words and sentences." at bounding box center [577, 269] width 265 height 39
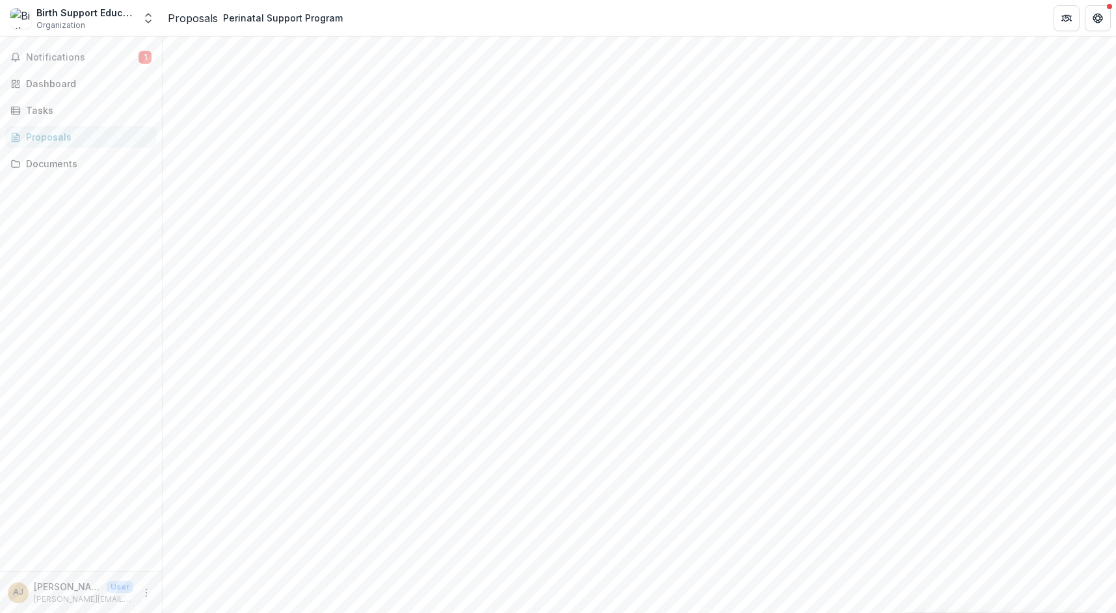
drag, startPoint x: 459, startPoint y: 235, endPoint x: 521, endPoint y: 238, distance: 62.5
drag, startPoint x: 312, startPoint y: 472, endPoint x: 655, endPoint y: 515, distance: 345.5
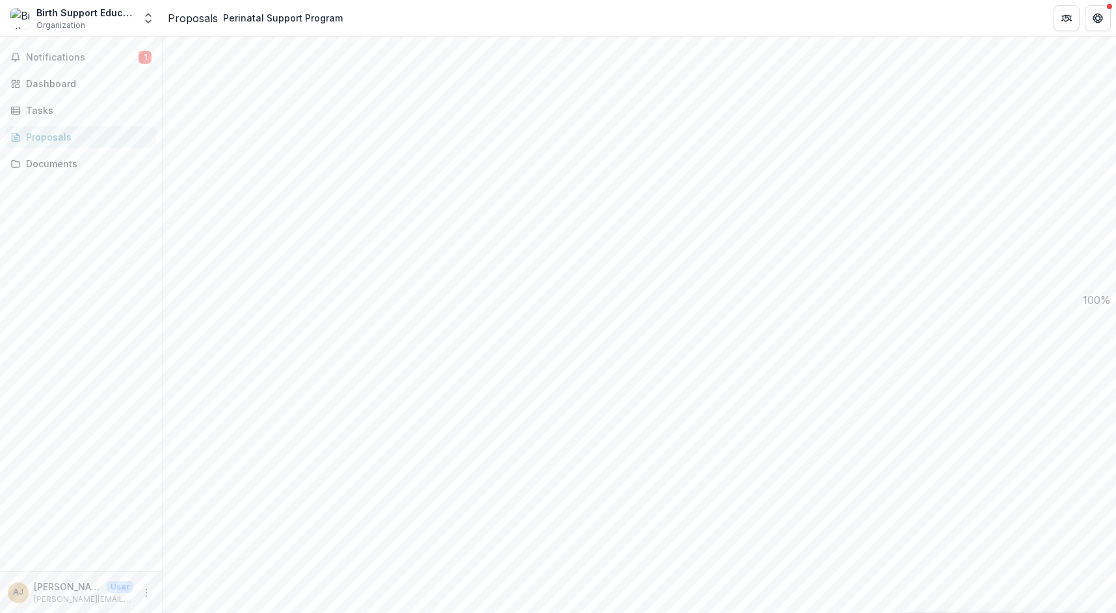
drag, startPoint x: 715, startPoint y: 498, endPoint x: 706, endPoint y: 426, distance: 72.1
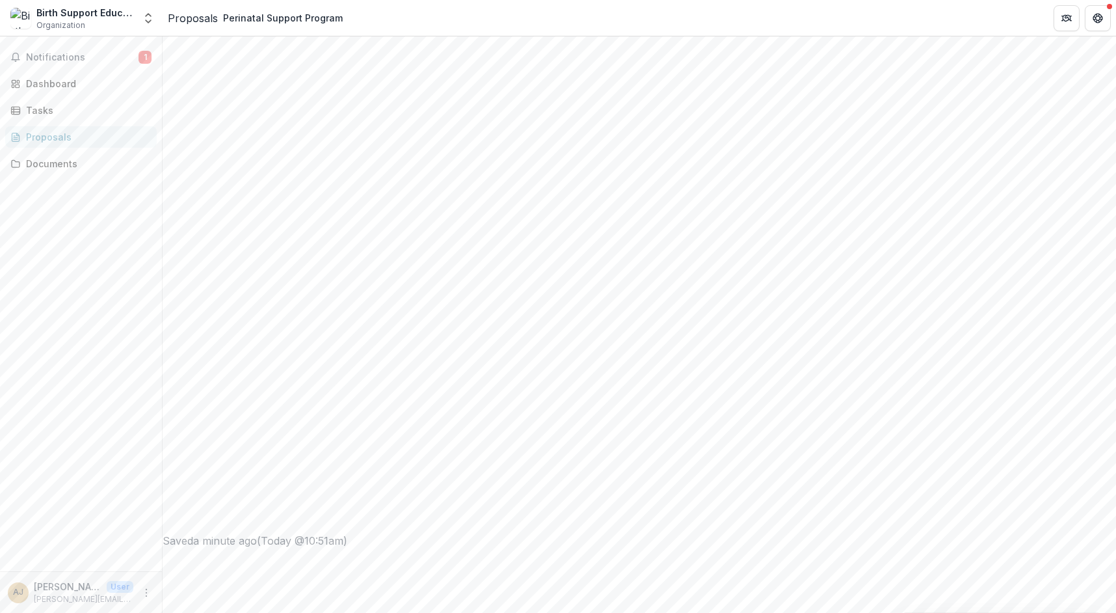
drag, startPoint x: 1110, startPoint y: 330, endPoint x: 1107, endPoint y: 288, distance: 42.4
drag, startPoint x: 338, startPoint y: 306, endPoint x: 356, endPoint y: 319, distance: 22.9
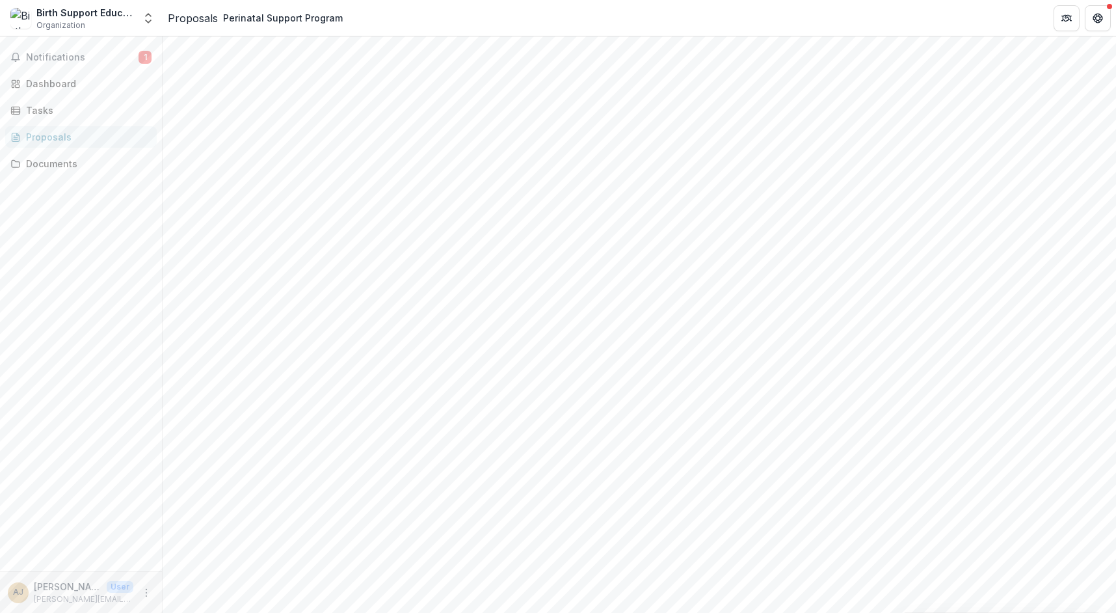
scroll to position [0, 0]
drag, startPoint x: 1111, startPoint y: 235, endPoint x: 1074, endPoint y: 259, distance: 44.2
drag, startPoint x: 1054, startPoint y: 271, endPoint x: 844, endPoint y: 307, distance: 213.1
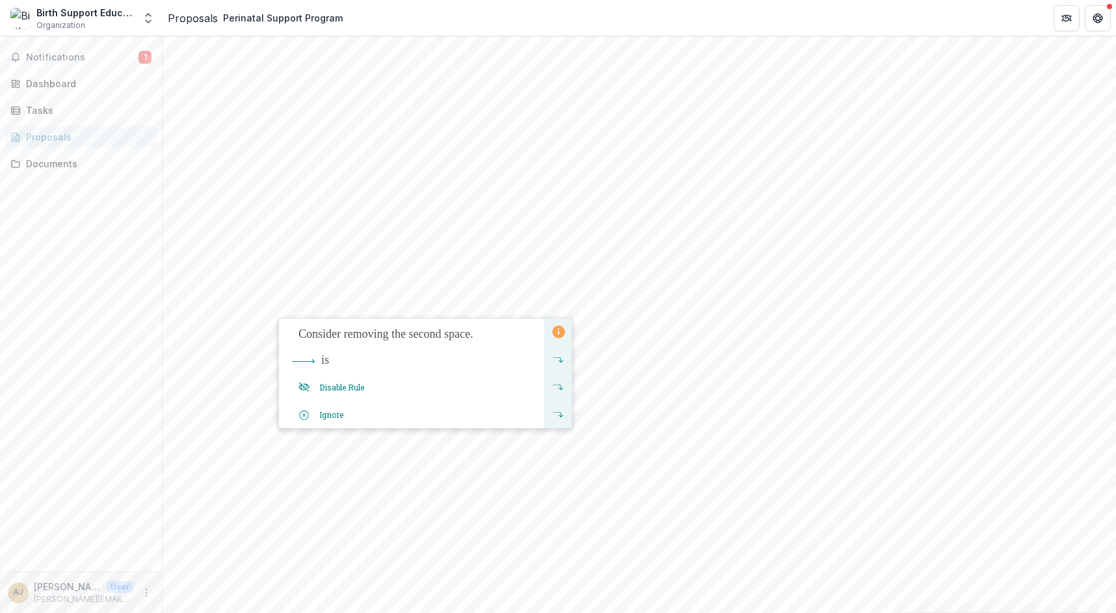
drag, startPoint x: 349, startPoint y: 338, endPoint x: 284, endPoint y: 338, distance: 65.0
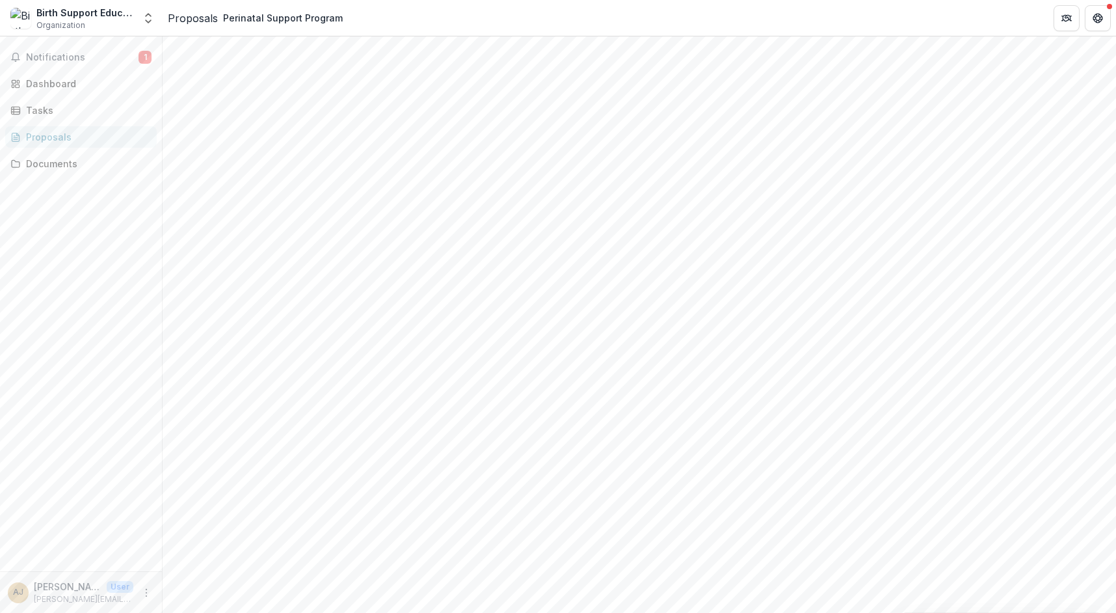
type textarea "**********"
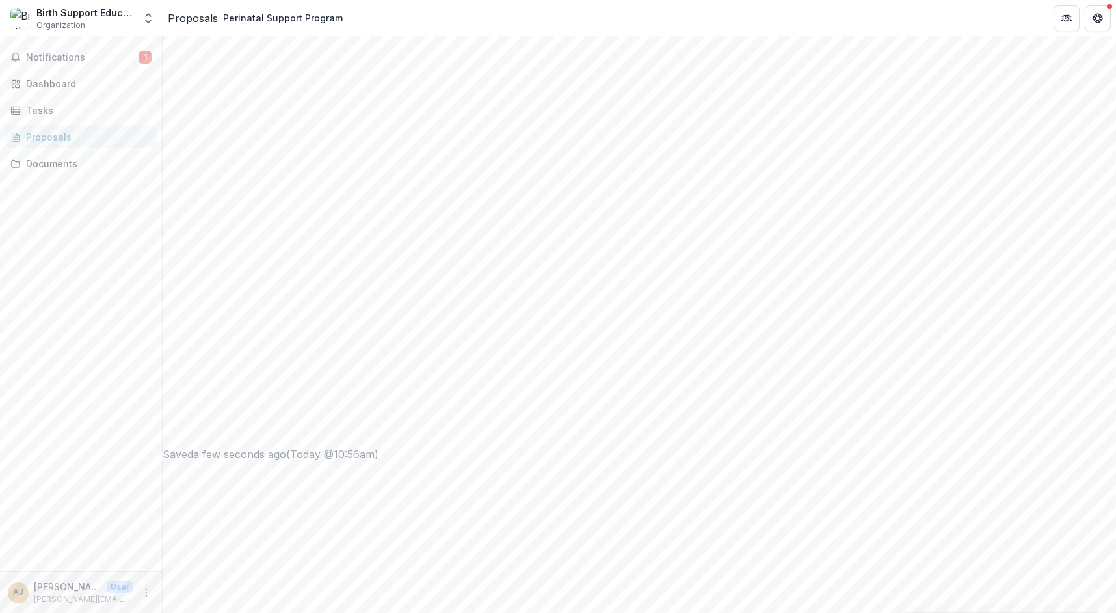
drag, startPoint x: 1111, startPoint y: 370, endPoint x: 1105, endPoint y: 528, distance: 158.1
drag, startPoint x: 1055, startPoint y: 496, endPoint x: 1080, endPoint y: 484, distance: 27.9
drag, startPoint x: 1111, startPoint y: 510, endPoint x: 1046, endPoint y: 507, distance: 65.7
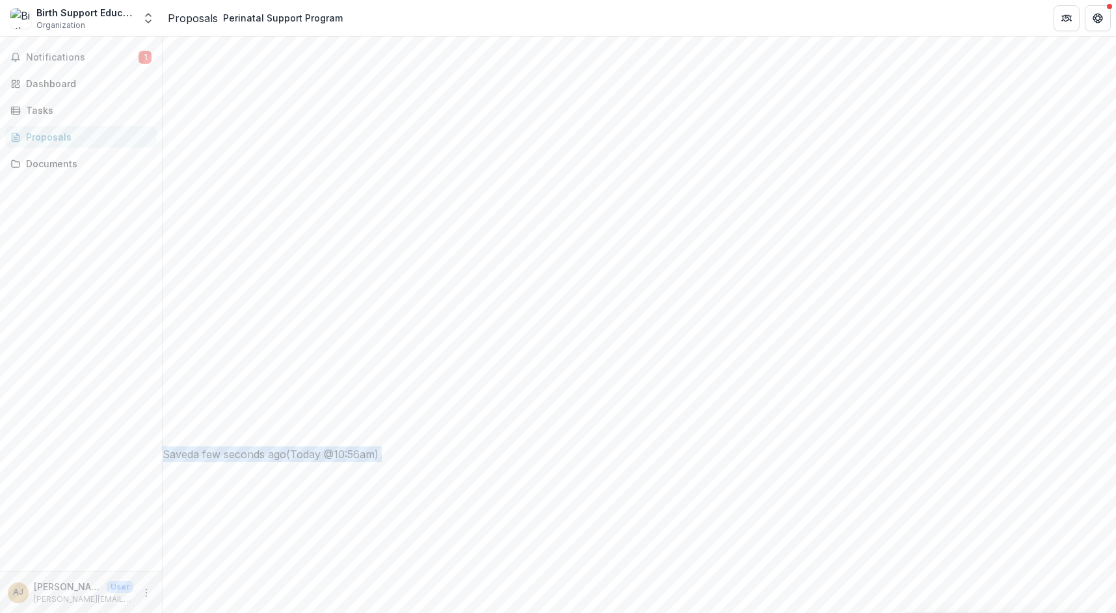
drag, startPoint x: 1020, startPoint y: 498, endPoint x: 1030, endPoint y: 479, distance: 20.9
drag, startPoint x: 1111, startPoint y: 419, endPoint x: 1113, endPoint y: 447, distance: 28.7
click at [1113, 449] on div "**********" at bounding box center [639, 324] width 953 height 576
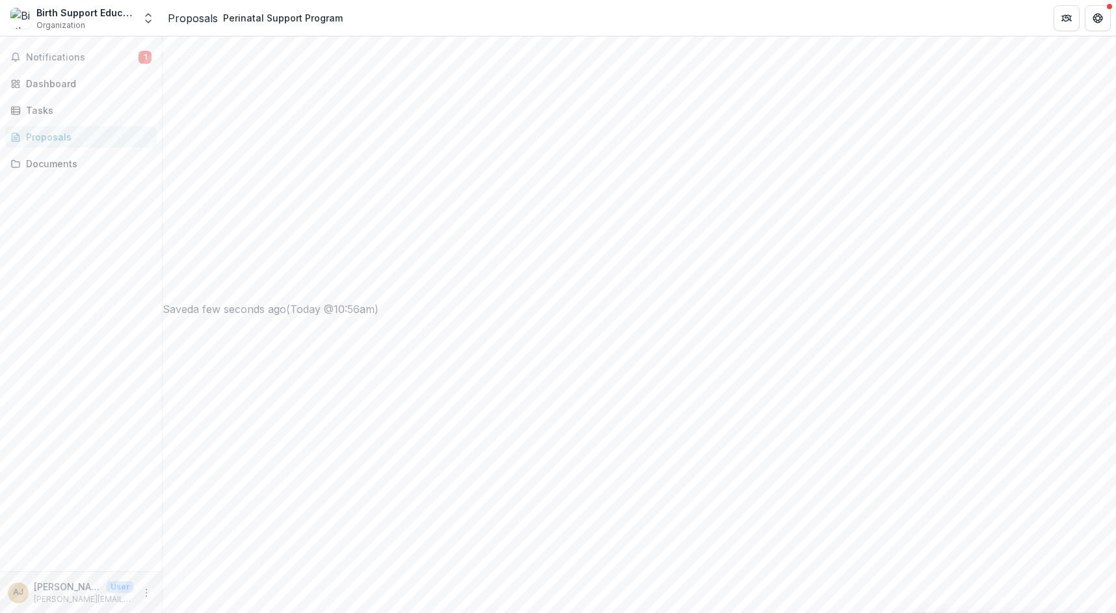
scroll to position [810, 0]
drag, startPoint x: 806, startPoint y: 507, endPoint x: 834, endPoint y: 507, distance: 28.0
drag, startPoint x: 670, startPoint y: 147, endPoint x: 688, endPoint y: 157, distance: 21.0
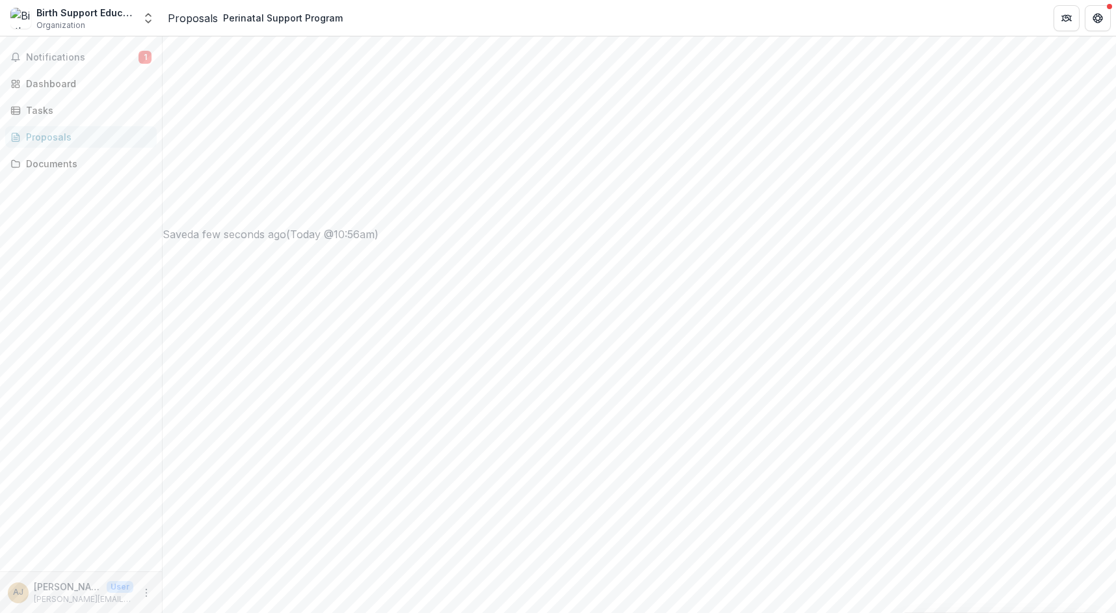
click at [67, 161] on div "Documents" at bounding box center [86, 164] width 120 height 14
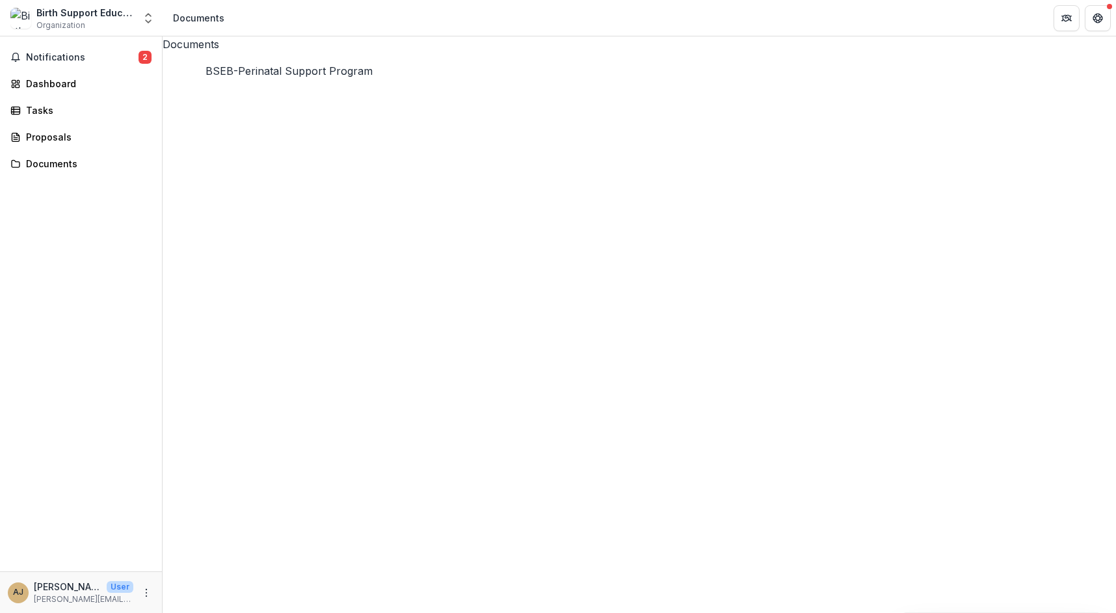
click at [49, 139] on div "Proposals" at bounding box center [86, 137] width 120 height 14
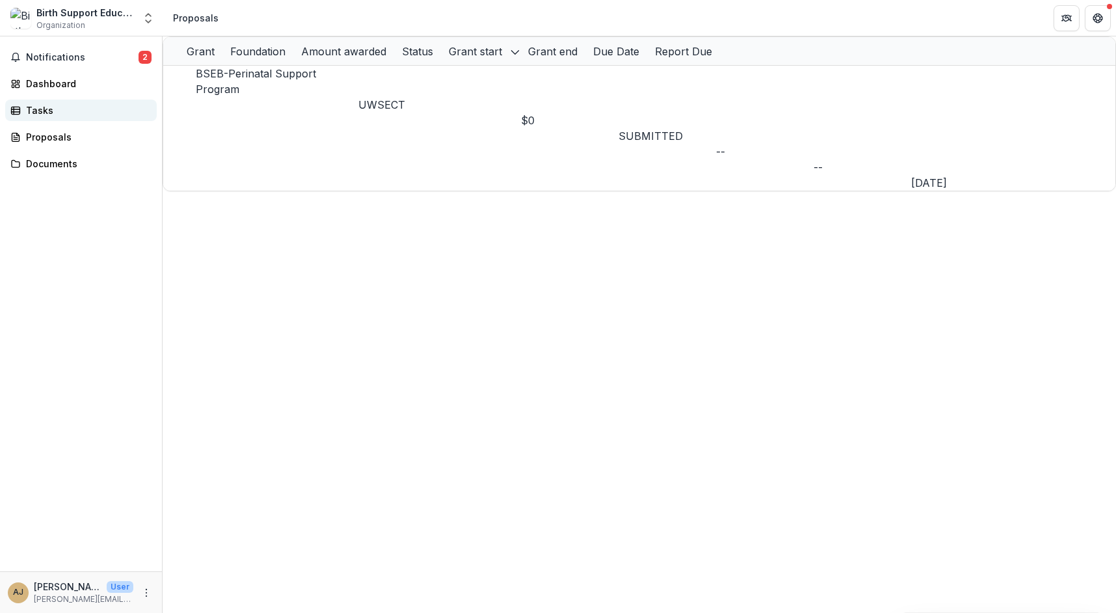
click at [43, 109] on div "Tasks" at bounding box center [86, 110] width 120 height 14
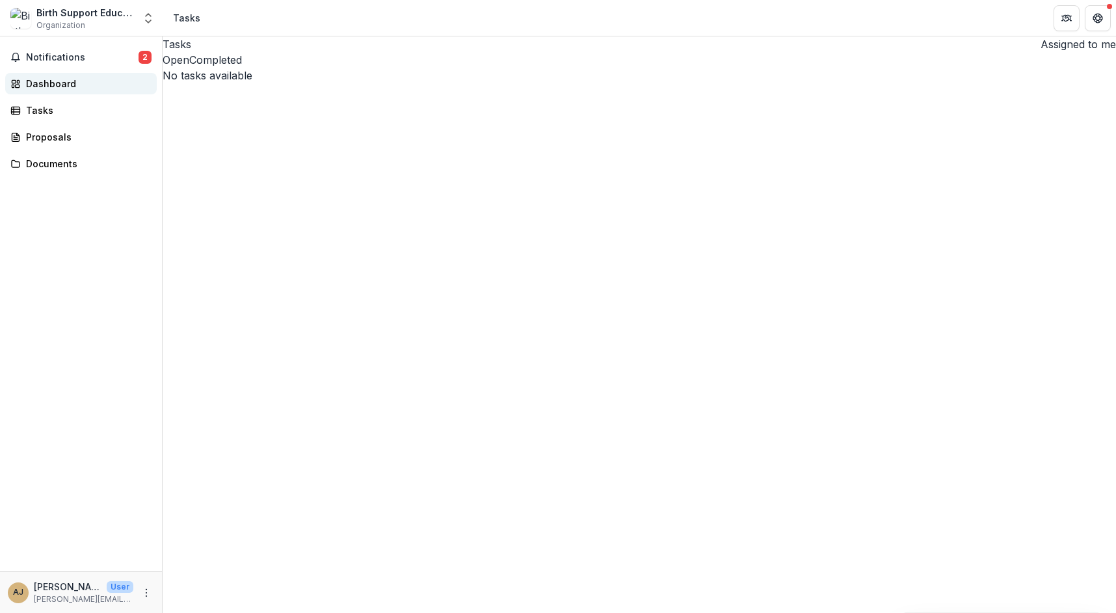
click at [46, 85] on div "Dashboard" at bounding box center [86, 84] width 120 height 14
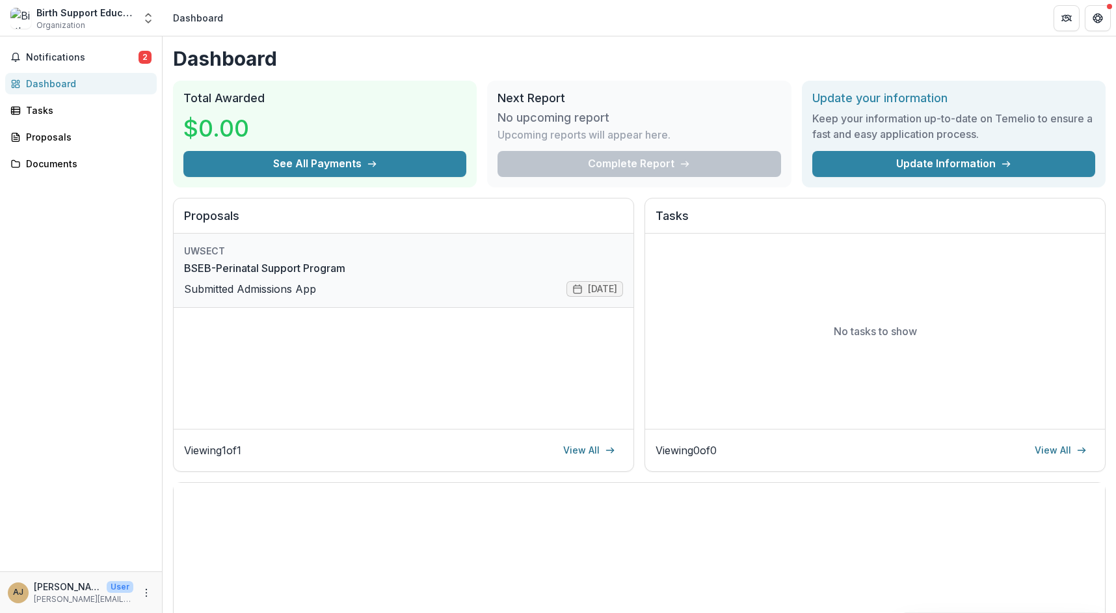
click at [237, 276] on link "BSEB-Perinatal Support Program" at bounding box center [264, 268] width 161 height 16
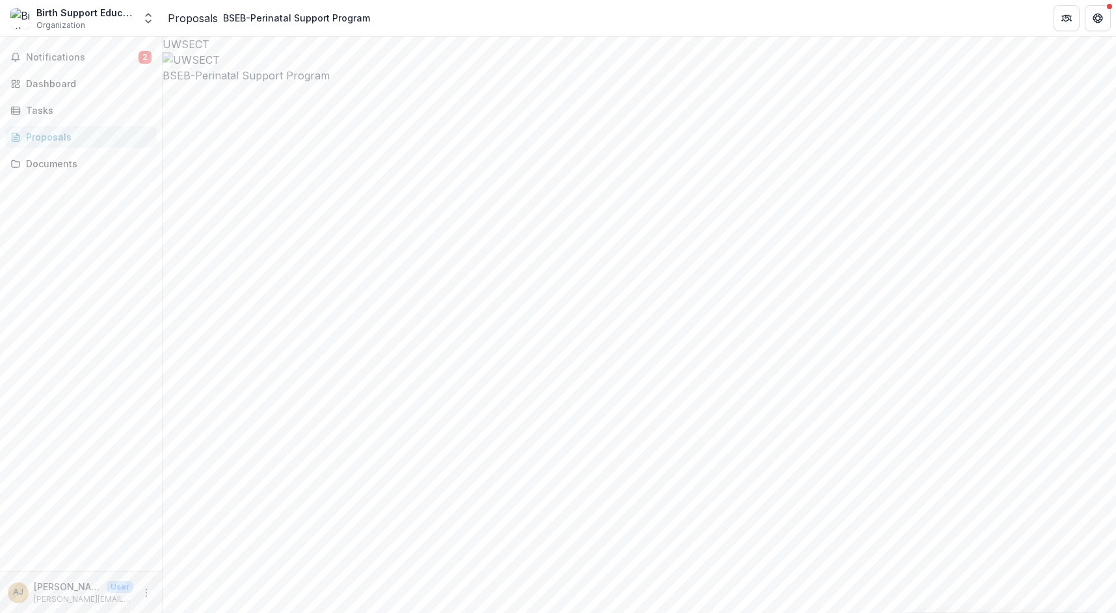
click at [1102, 18] on icon "Get Help" at bounding box center [1098, 18] width 10 height 10
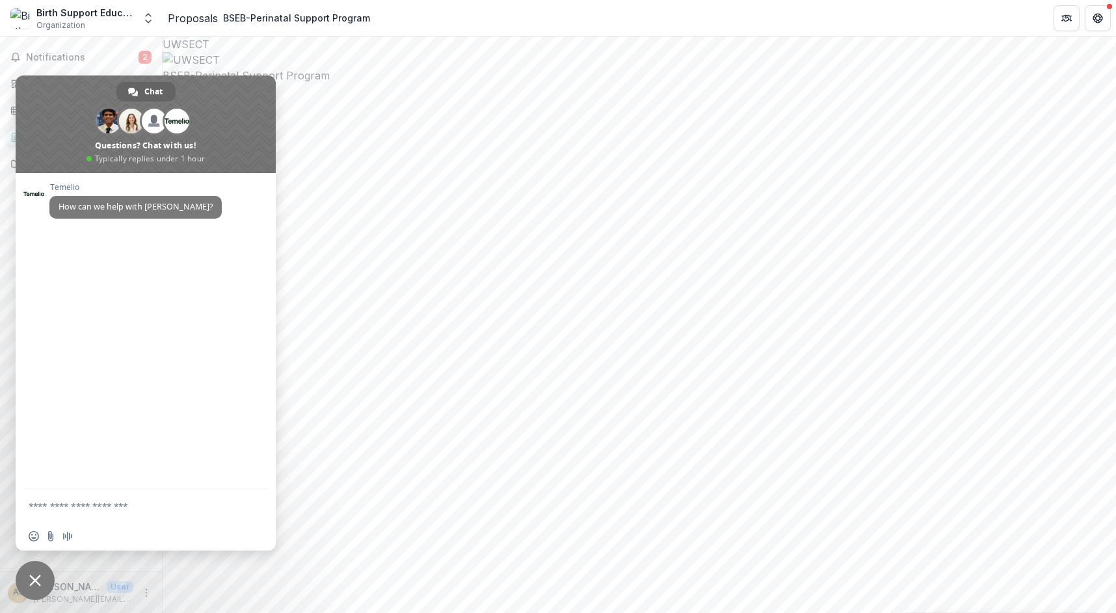
drag, startPoint x: 472, startPoint y: 25, endPoint x: 537, endPoint y: 27, distance: 65.0
click at [474, 25] on header "Proposals BSEB-Perinatal Support Program" at bounding box center [639, 18] width 953 height 36
click at [107, 60] on span "Notifications" at bounding box center [82, 57] width 113 height 11
click at [212, 108] on span at bounding box center [146, 124] width 260 height 98
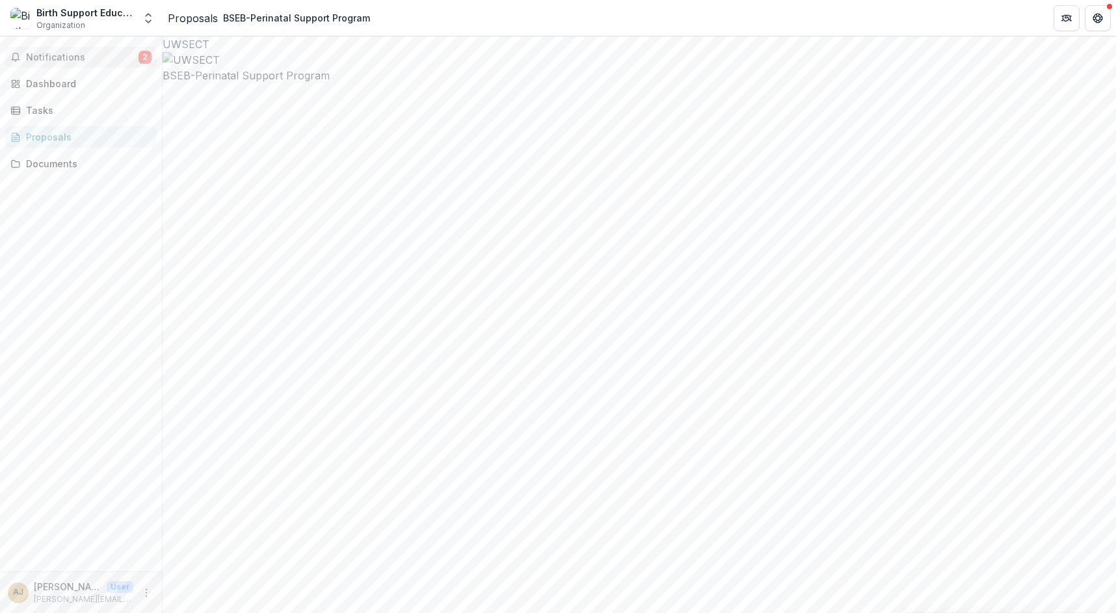
click at [52, 53] on span "Notifications" at bounding box center [82, 57] width 113 height 11
click at [59, 91] on link "Dashboard" at bounding box center [81, 83] width 152 height 21
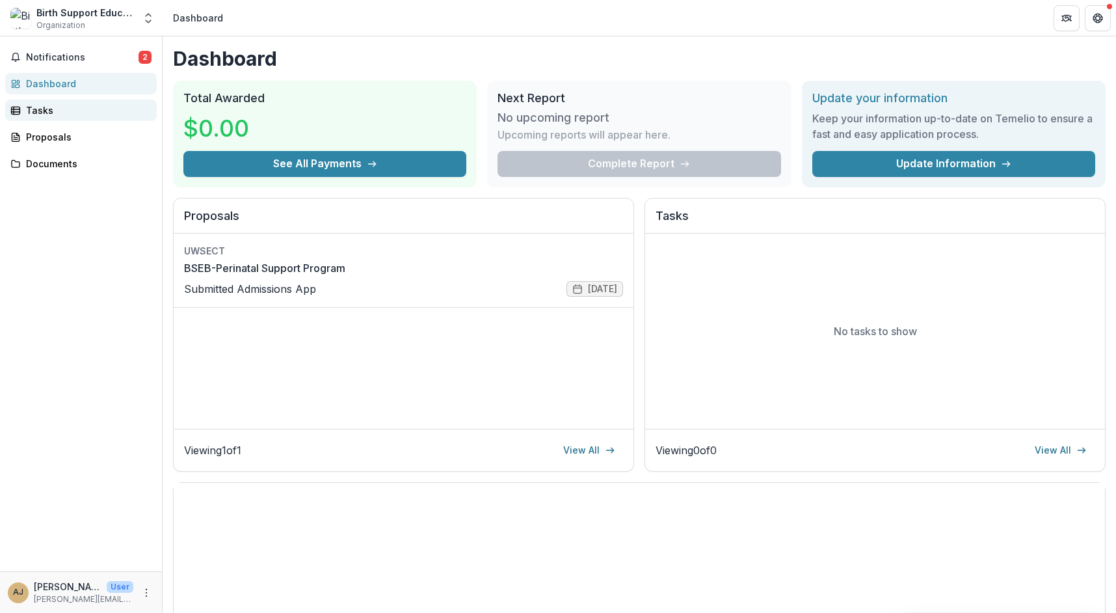
click at [44, 111] on div "Tasks" at bounding box center [86, 110] width 120 height 14
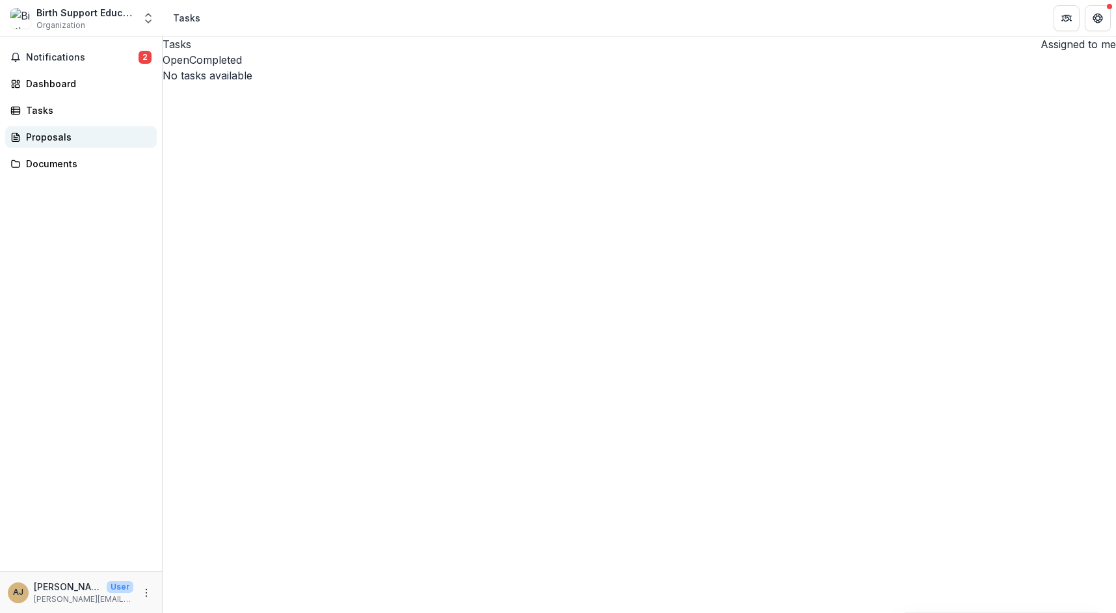
click at [45, 137] on div "Proposals" at bounding box center [86, 137] width 120 height 14
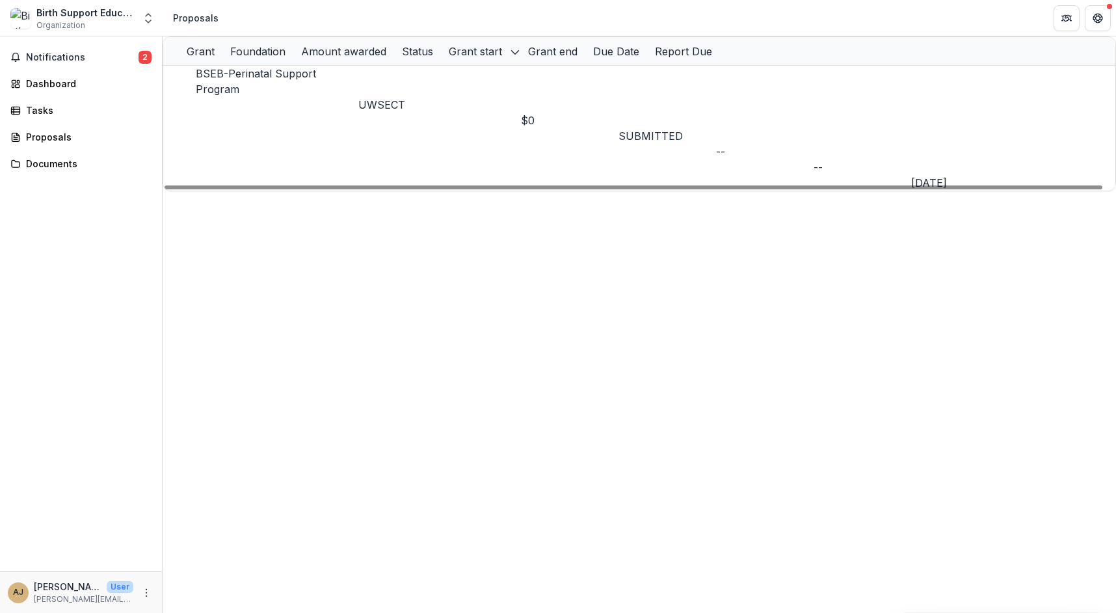
click at [316, 91] on link "BSEB-Perinatal Support Program" at bounding box center [256, 81] width 120 height 29
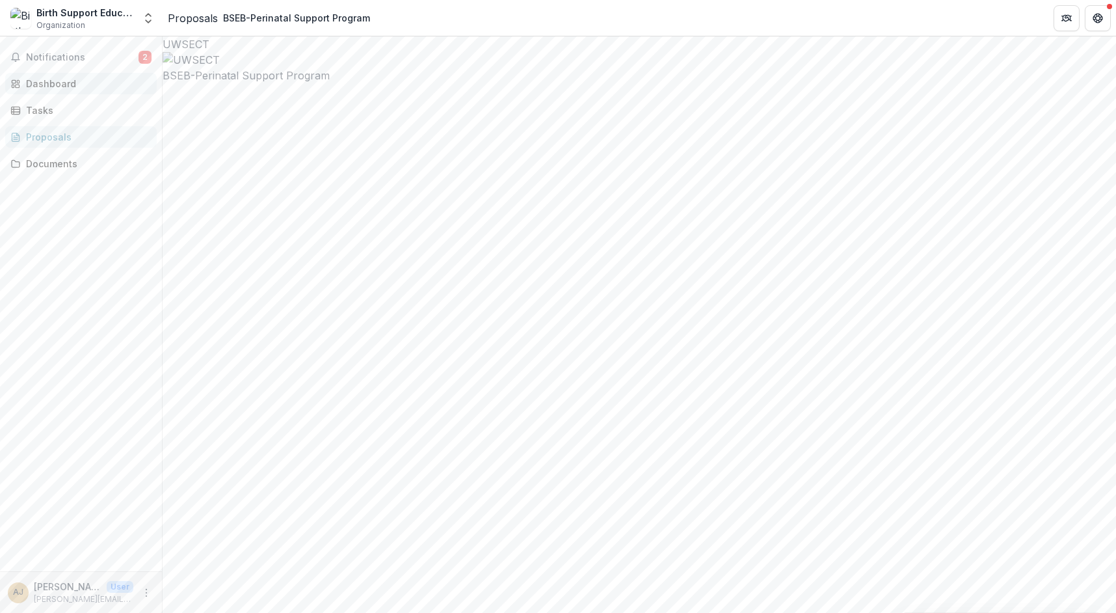
click at [49, 86] on div "Dashboard" at bounding box center [86, 84] width 120 height 14
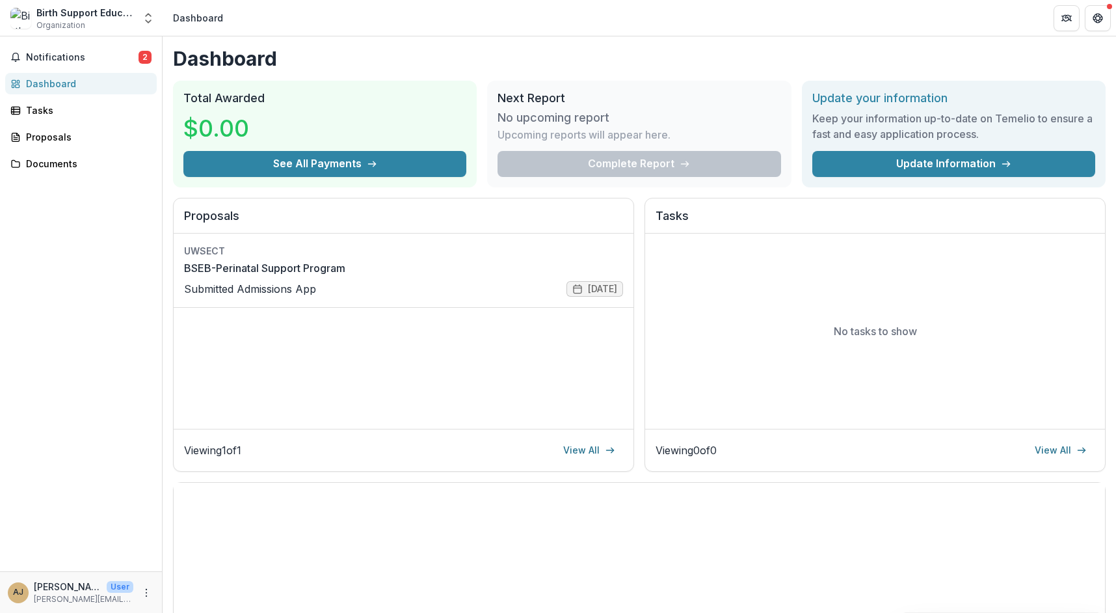
click at [585, 451] on link "View All" at bounding box center [589, 450] width 68 height 21
